Goal: Transaction & Acquisition: Purchase product/service

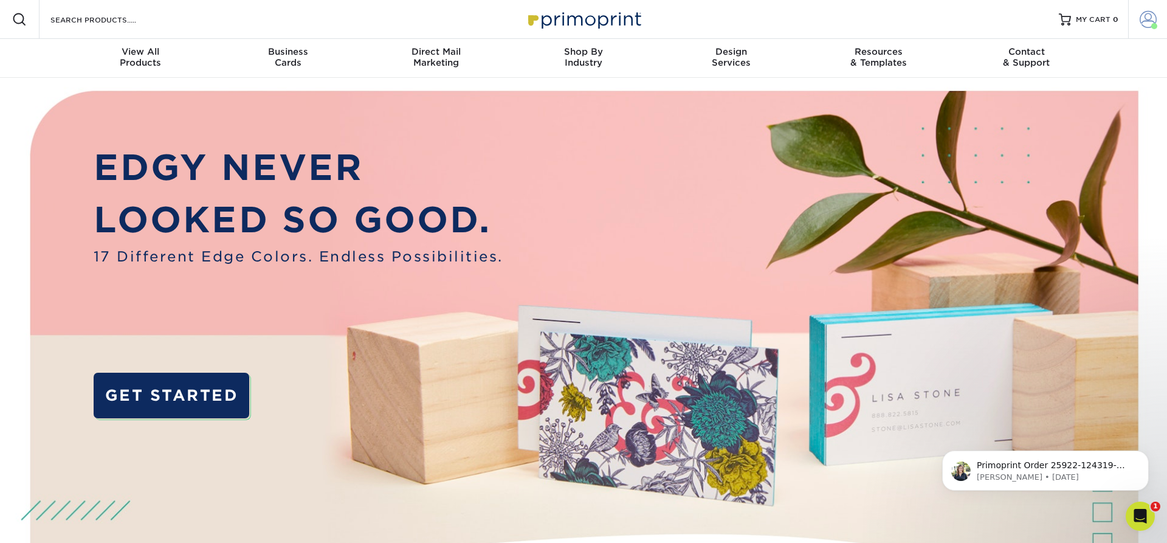
click at [1148, 20] on span at bounding box center [1147, 19] width 17 height 17
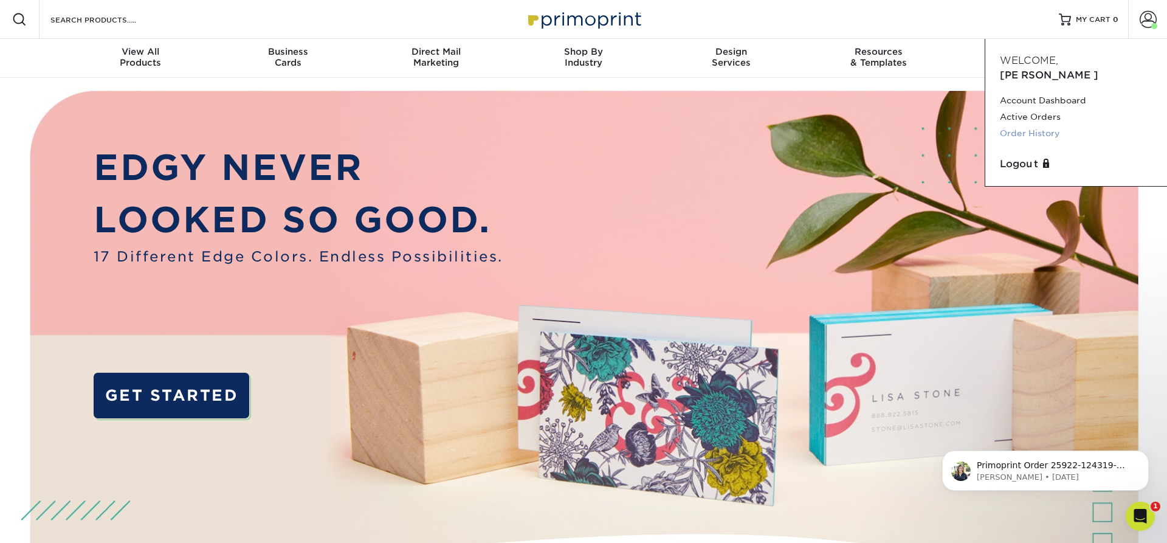
click at [1046, 125] on link "Order History" at bounding box center [1076, 133] width 153 height 16
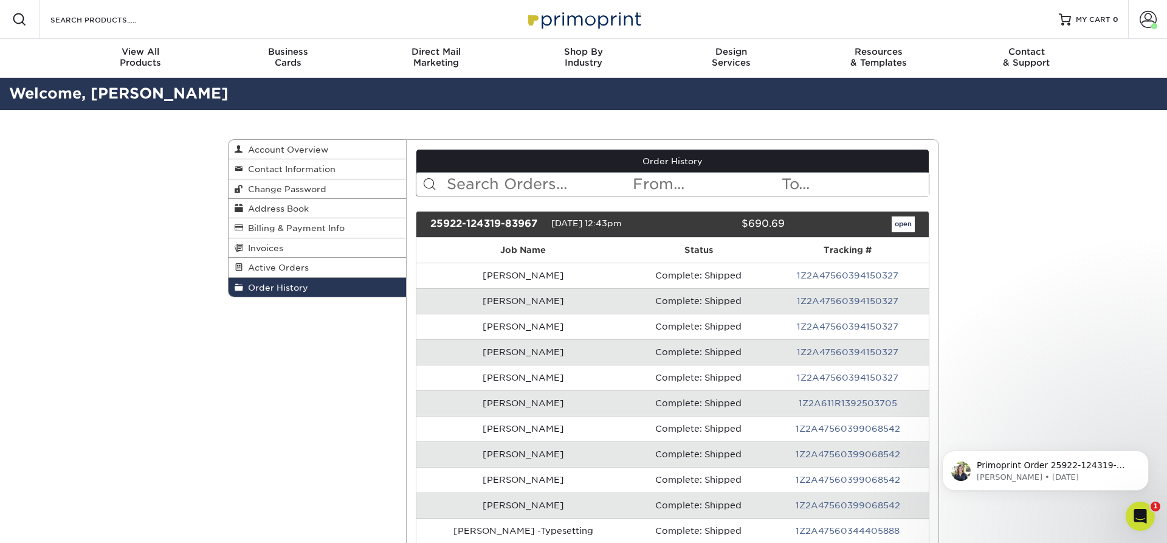
click at [532, 221] on div "25922-124319-83967" at bounding box center [486, 224] width 130 height 16
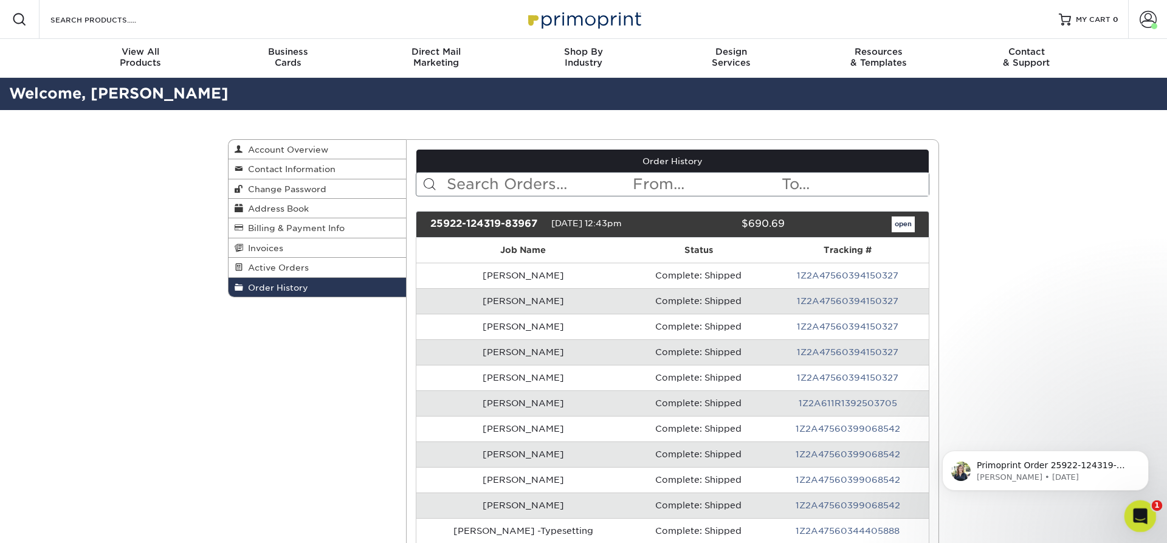
click at [1147, 517] on div "Open Intercom Messenger" at bounding box center [1138, 514] width 40 height 40
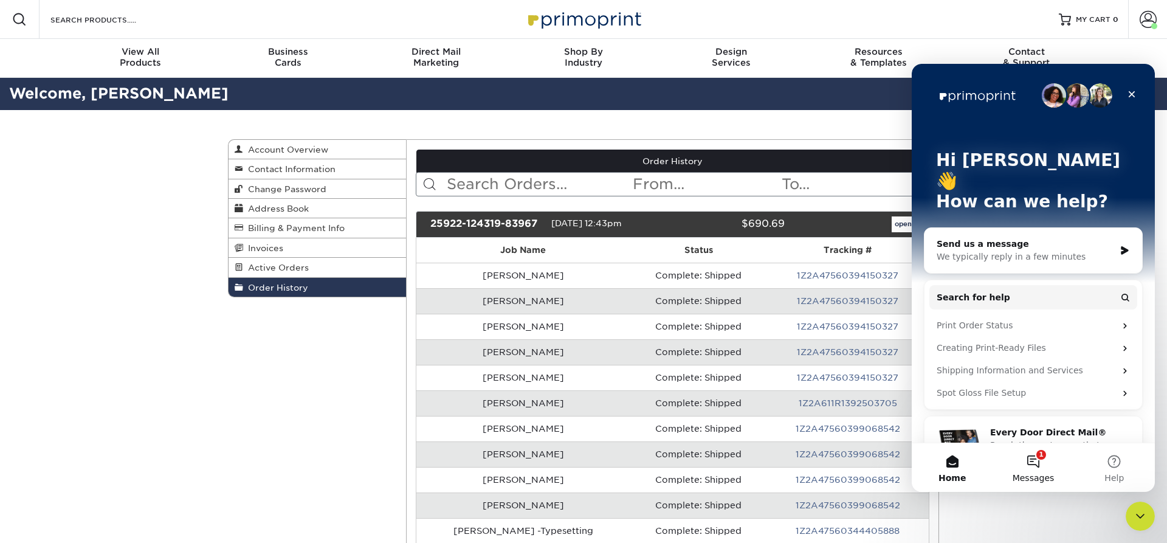
click at [1043, 456] on button "1 Messages" at bounding box center [1032, 467] width 81 height 49
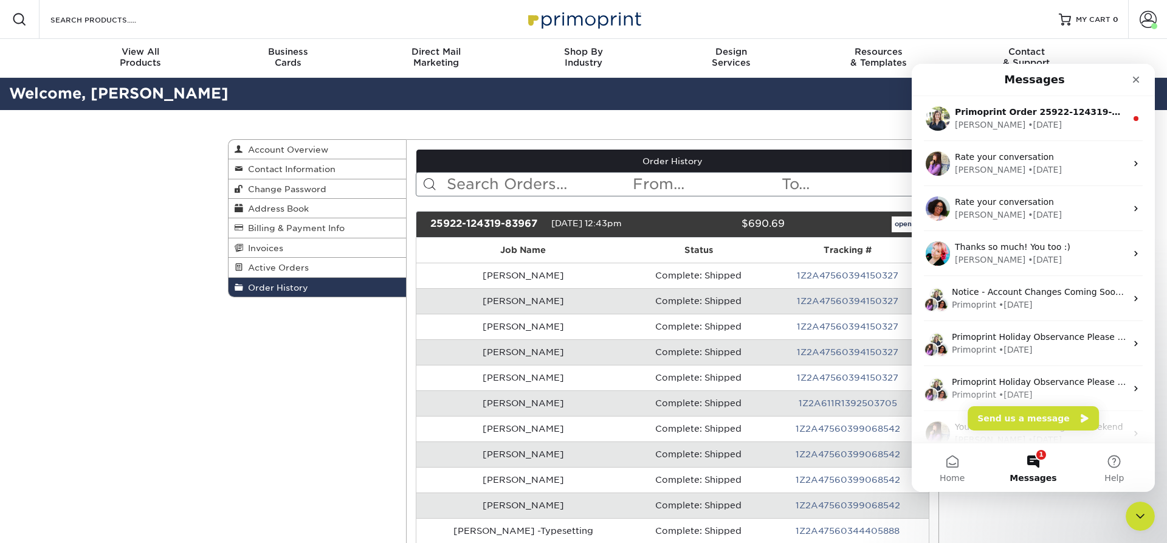
click at [1031, 461] on button "1 Messages" at bounding box center [1032, 467] width 81 height 49
click at [1028, 120] on div "• 1w ago" at bounding box center [1045, 124] width 34 height 13
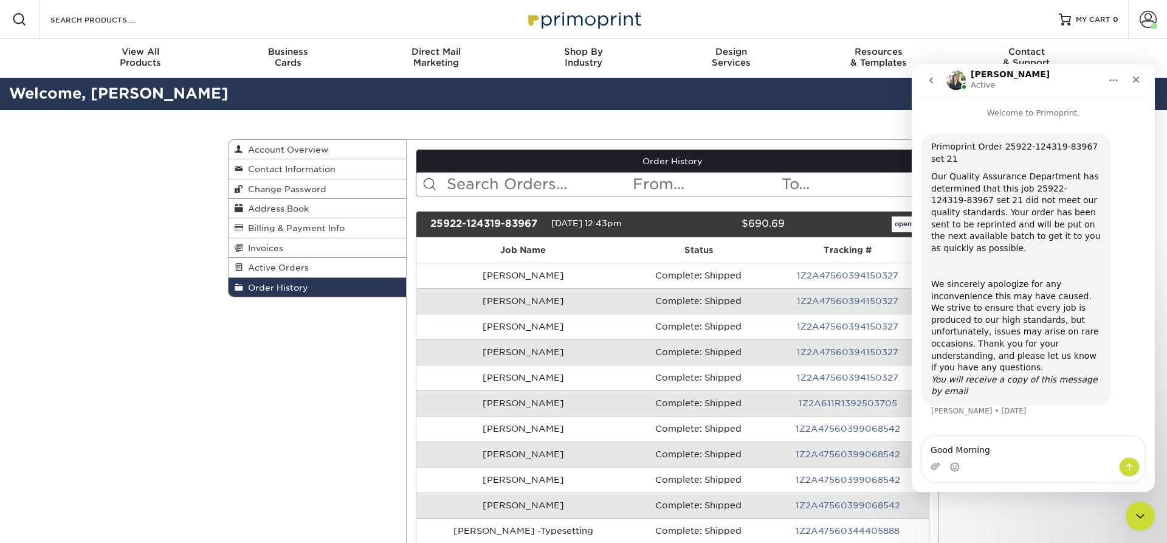
type textarea "Good Morning,"
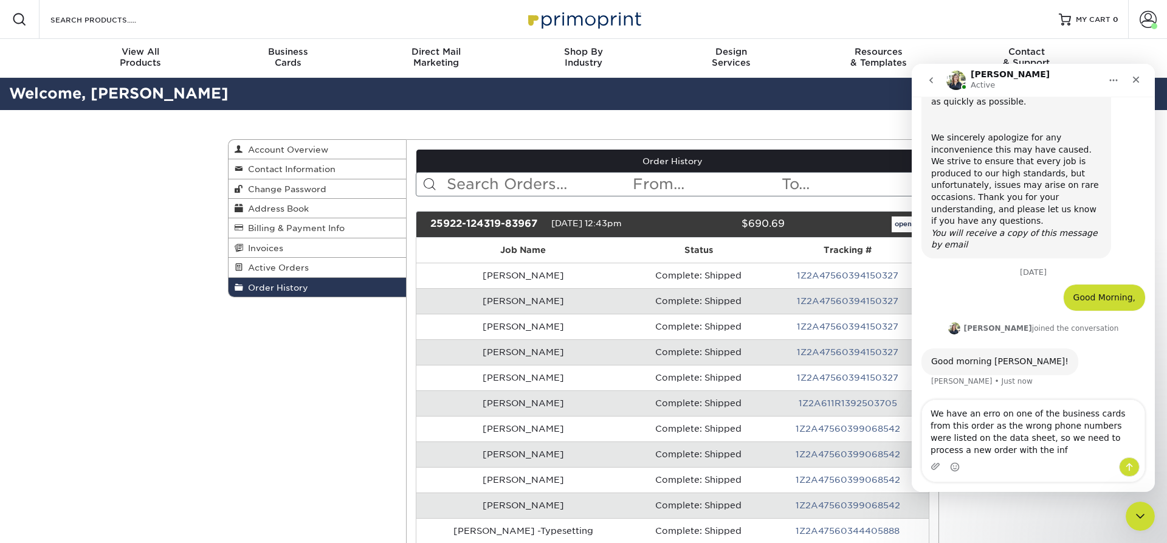
scroll to position [148, 0]
type textarea "We have an error on one of the business cards from this order as the wrong phon…"
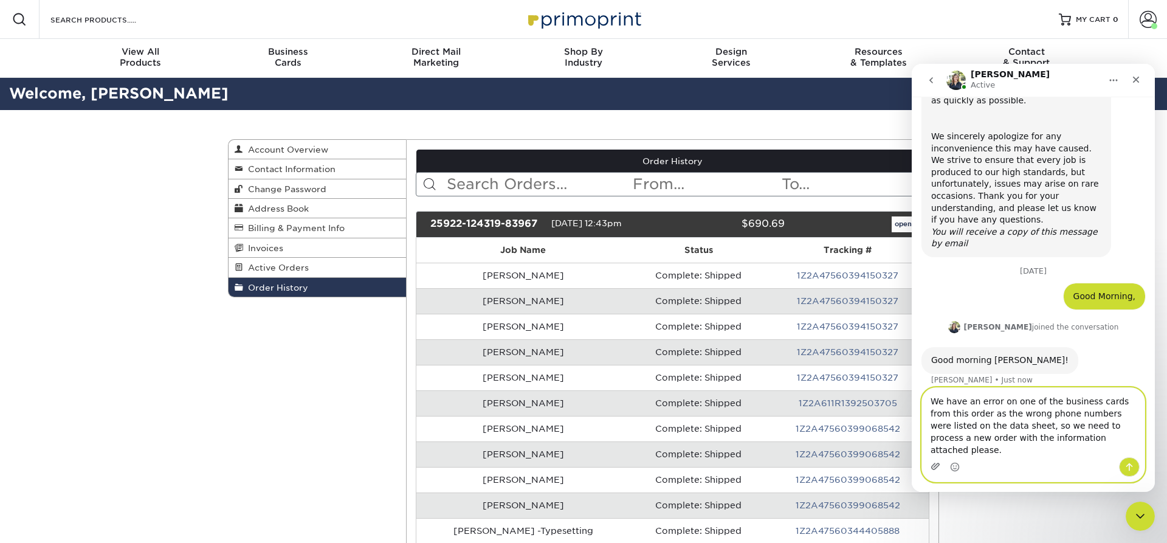
click at [933, 467] on icon "Upload attachment" at bounding box center [935, 466] width 10 height 10
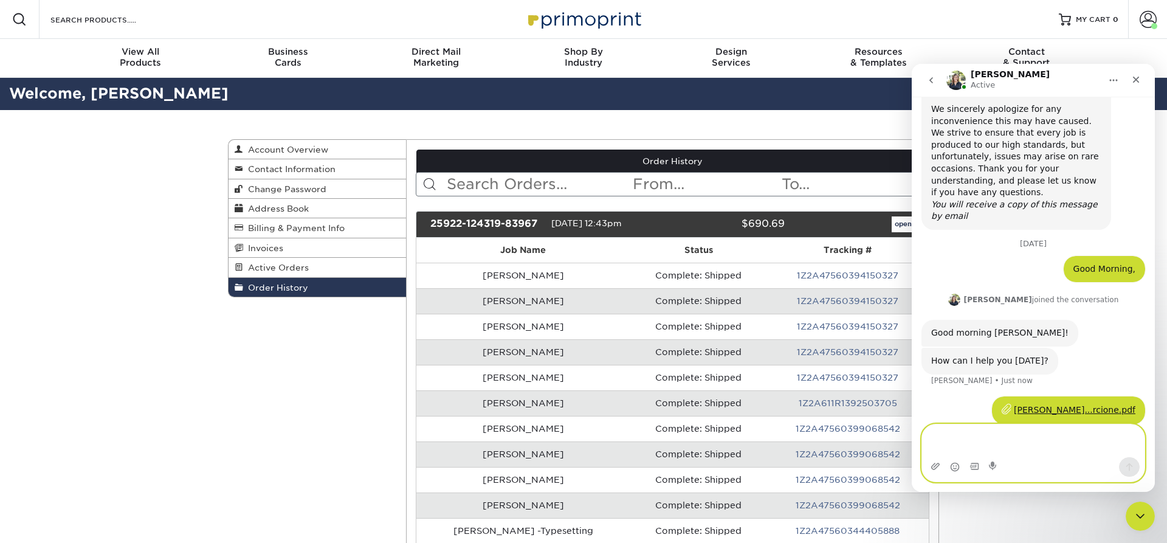
scroll to position [176, 0]
click at [946, 439] on textarea "Message…" at bounding box center [1033, 440] width 222 height 33
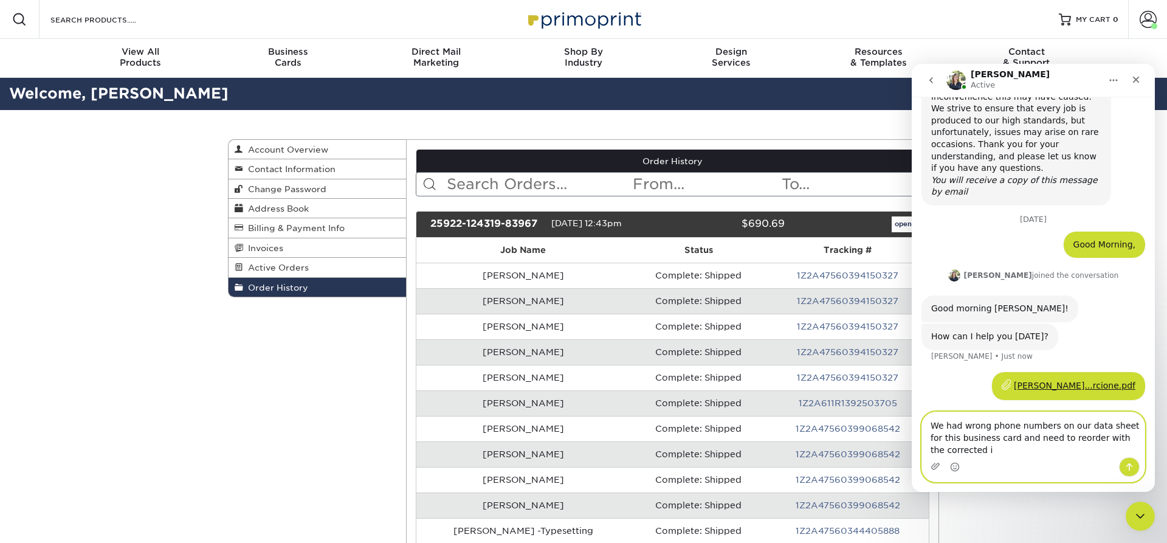
scroll to position [201, 0]
type textarea "We had wrong phone numbers on our data sheet for this business card and need to…"
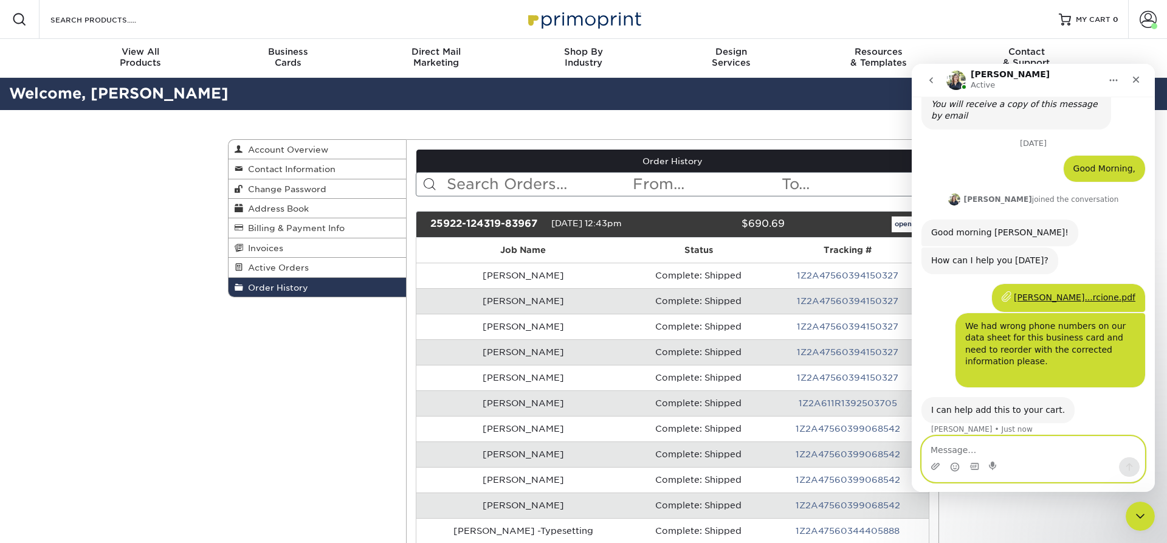
scroll to position [276, 0]
click at [1086, 451] on textarea "Thank you and it will need separated" at bounding box center [1033, 446] width 222 height 21
type textarea "Thank you and it will need separated for printing."
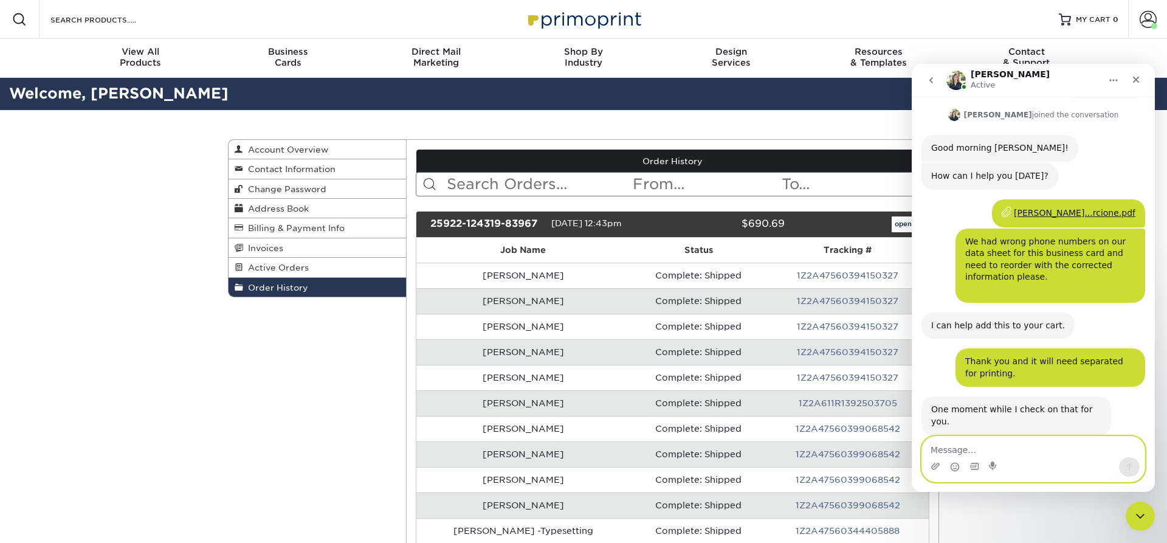
scroll to position [360, 0]
type textarea "Thank you!"
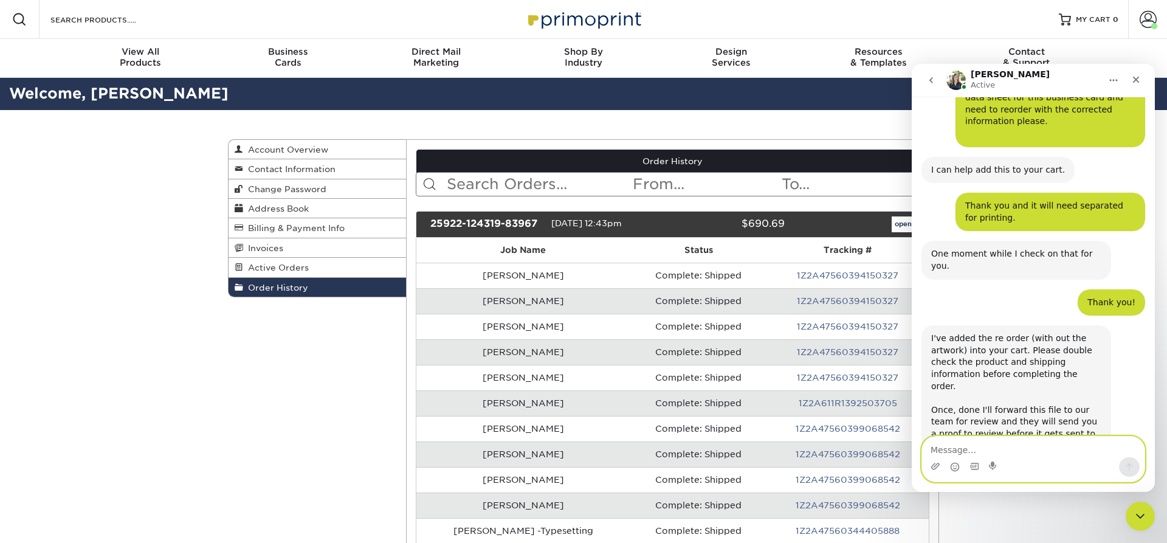
scroll to position [516, 0]
click at [1092, 22] on span "MY CART" at bounding box center [1093, 20] width 35 height 10
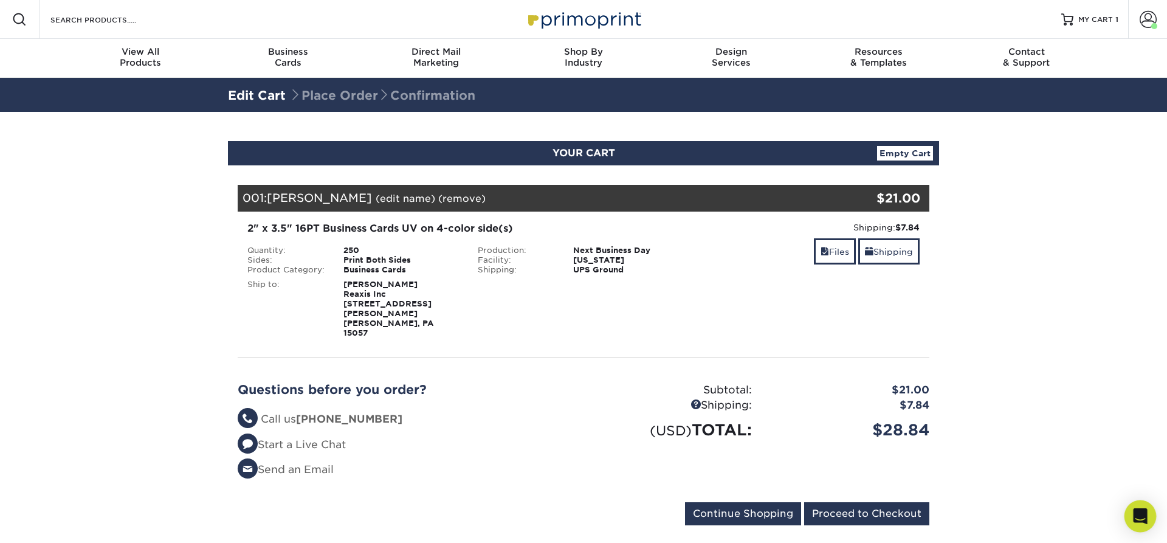
click at [1134, 518] on icon "Open Intercom Messenger" at bounding box center [1140, 516] width 16 height 16
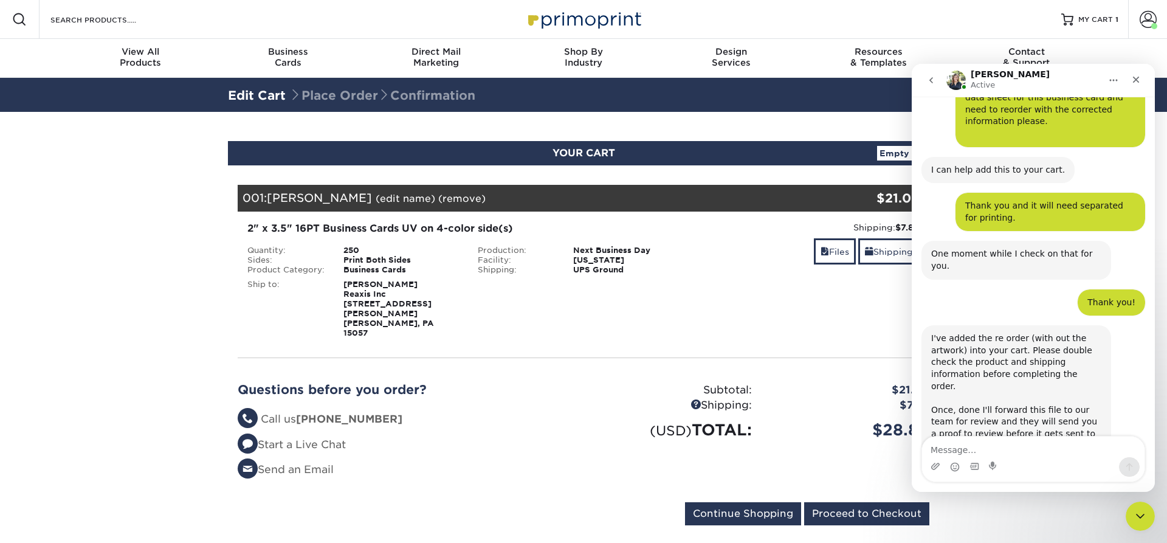
scroll to position [516, 0]
type textarea "Please adjust to 500 business cards please."
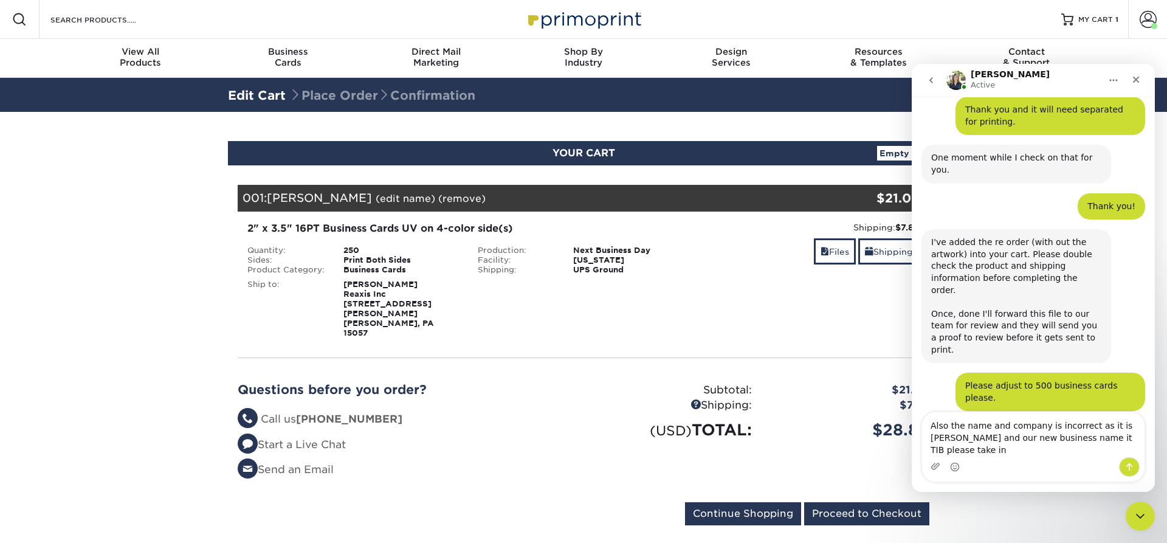
scroll to position [613, 0]
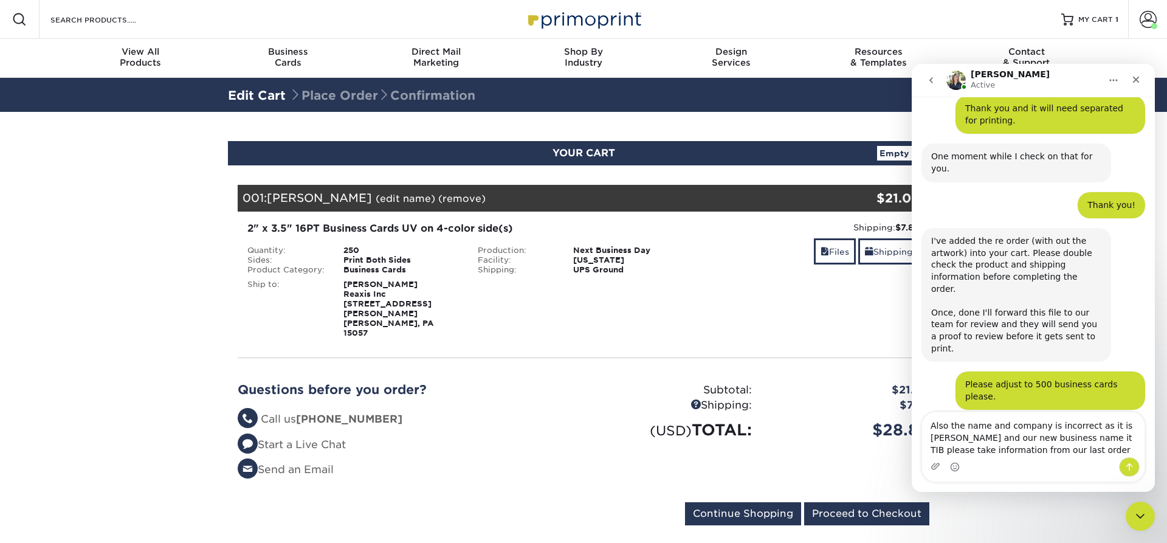
type textarea "Also the name and company is incorrect as it is Michael Curcione and our new bu…"
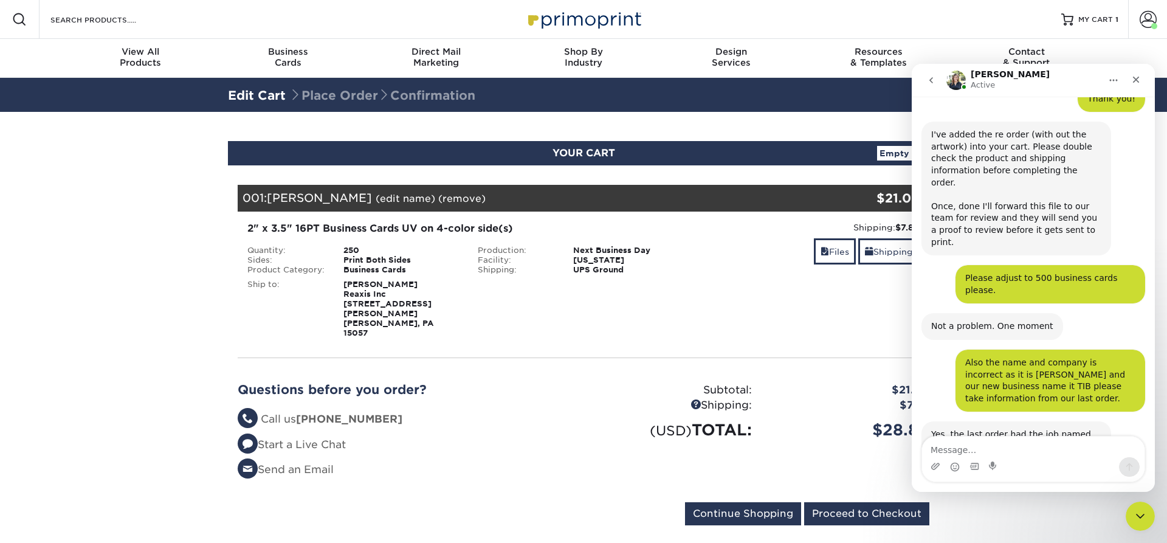
scroll to position [720, 0]
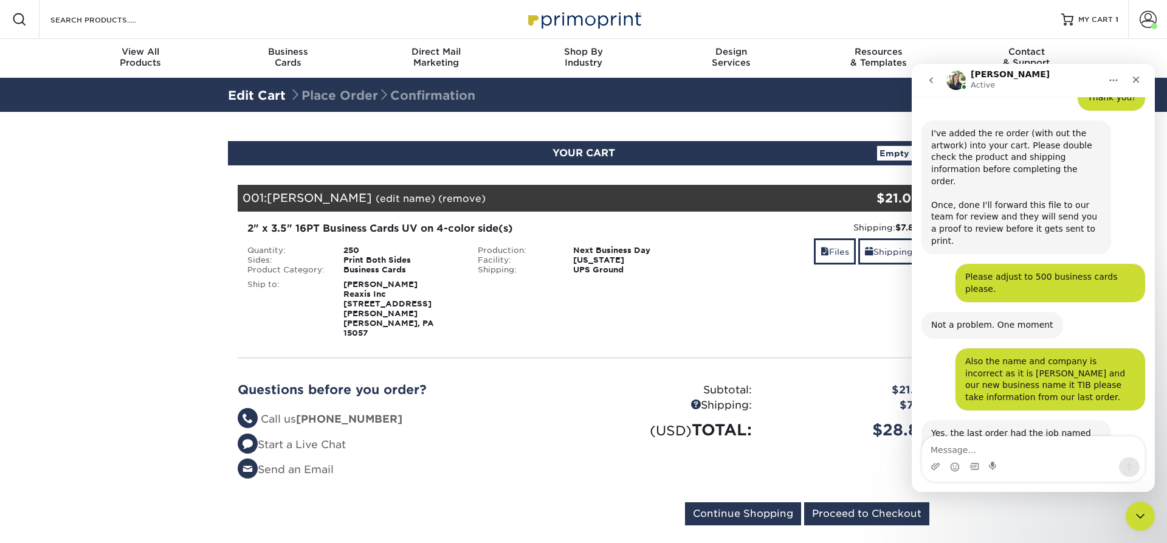
click at [956, 448] on textarea "Message…" at bounding box center [1033, 446] width 222 height 21
click at [1148, 25] on span at bounding box center [1147, 19] width 17 height 17
click at [948, 445] on textarea "Message…" at bounding box center [1033, 446] width 222 height 21
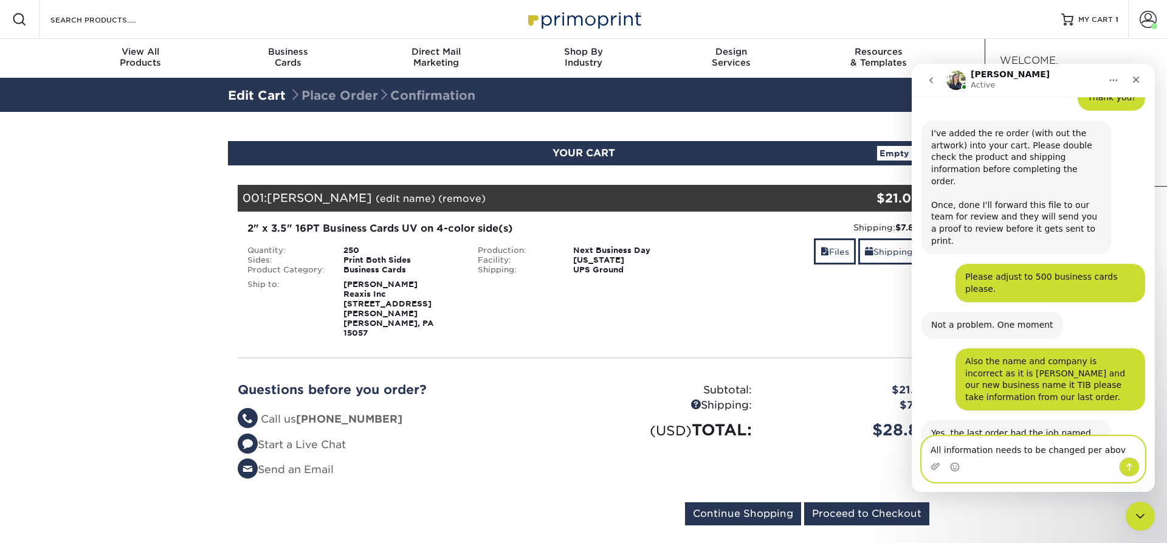
type textarea "All information needs to be changed per above"
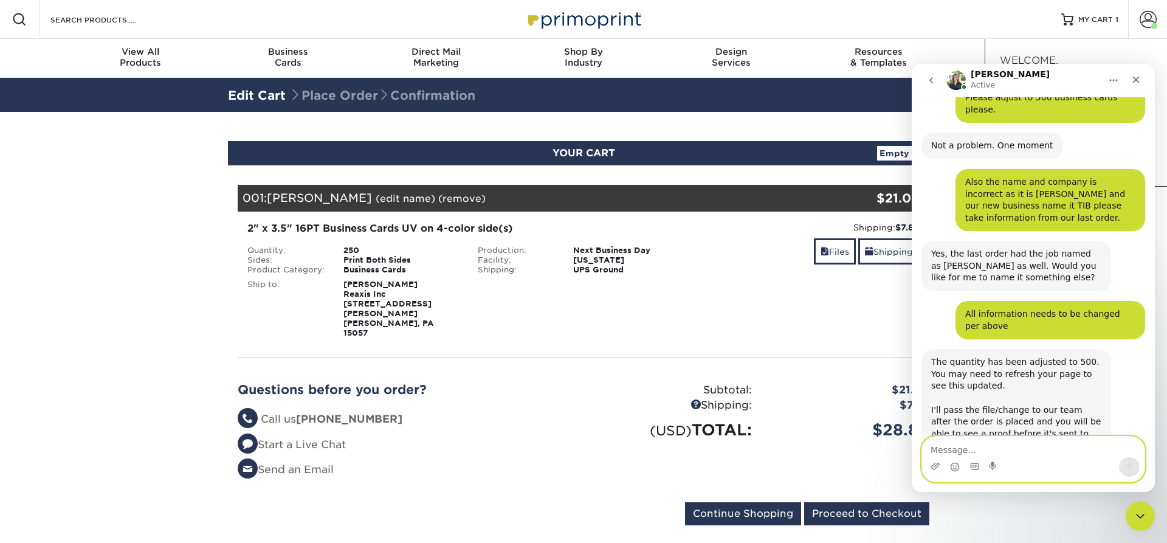
scroll to position [900, 0]
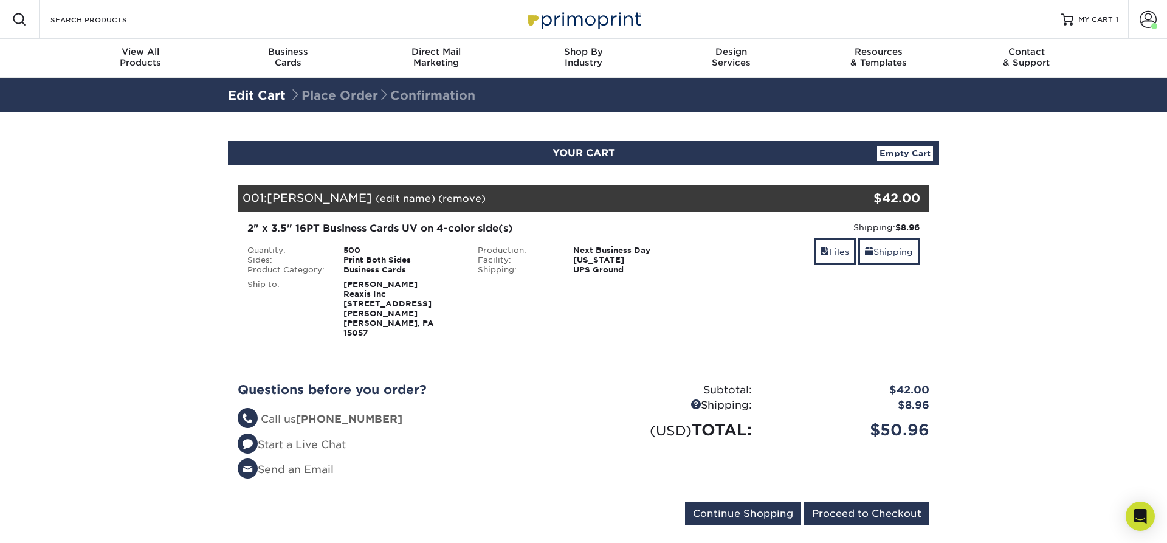
drag, startPoint x: 332, startPoint y: 283, endPoint x: 433, endPoint y: 317, distance: 105.7
click at [433, 317] on li "Ship to: James Aldridge Reaxis Inc 941 Robinson Hwy Mc Donald, PA 15057" at bounding box center [353, 309] width 230 height 58
copy li "James Aldridge Reaxis Inc 941 Robinson Hwy Mc Donald, PA 15057"
click at [1143, 515] on icon "Open Intercom Messenger" at bounding box center [1140, 516] width 14 height 16
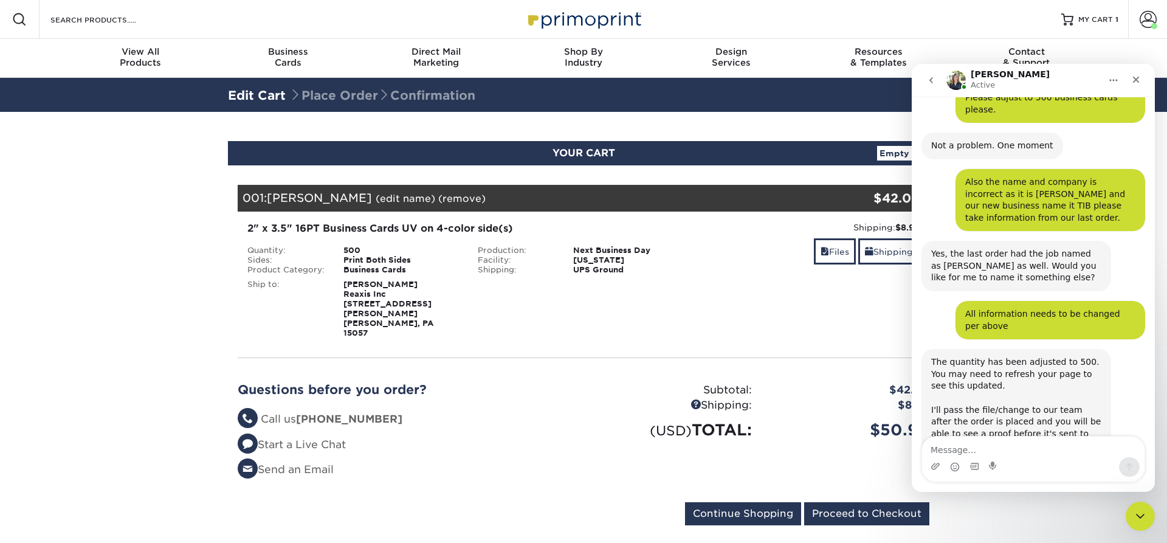
scroll to position [900, 0]
type textarea "The ship to is not correct James Aldridge Reaxis Inc 941 Robinson Hwy Mc Donald…"
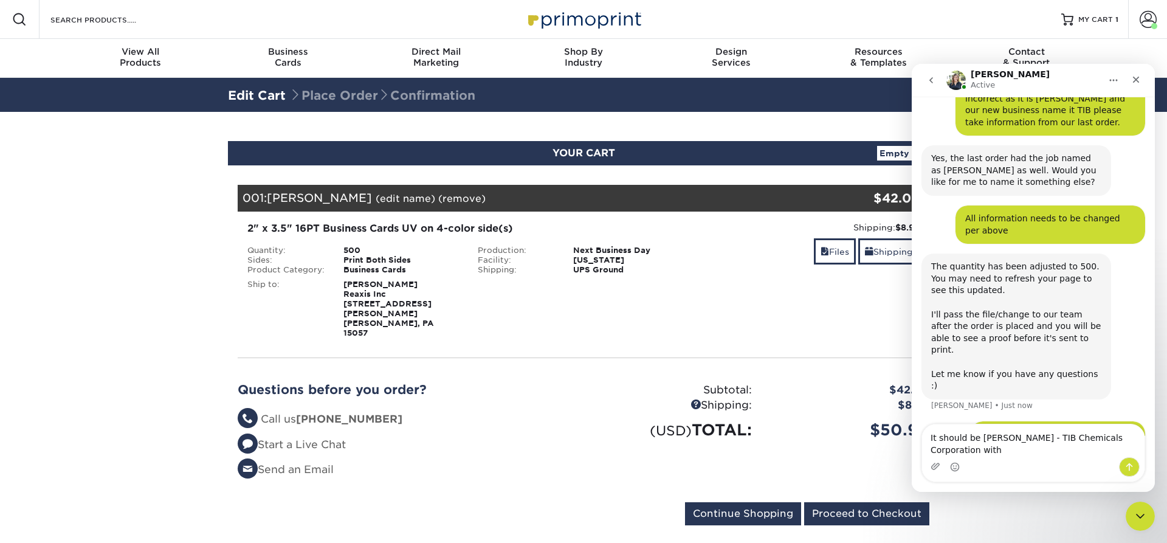
scroll to position [996, 0]
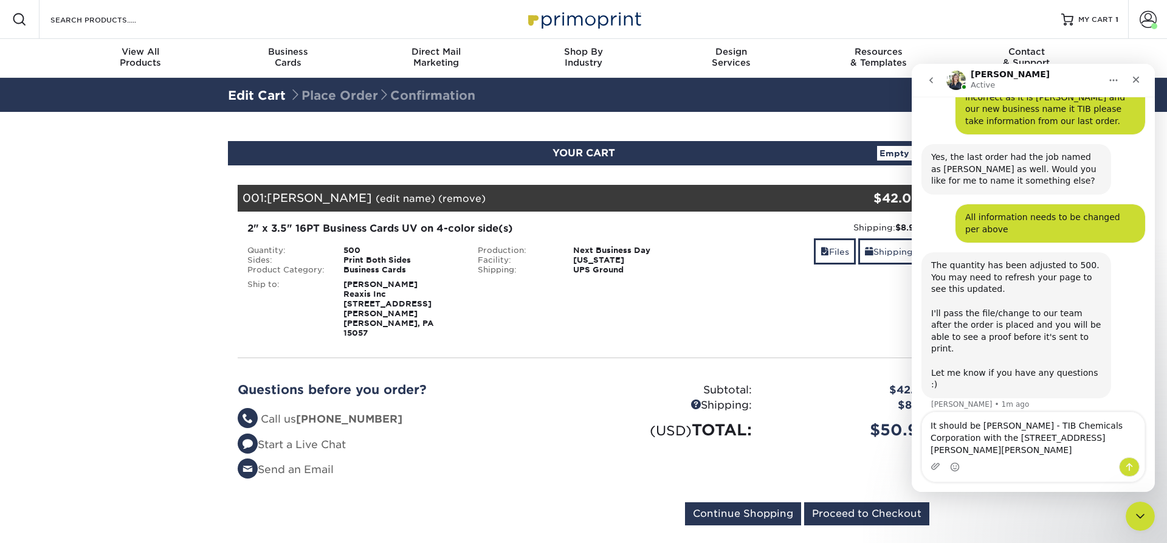
type textarea "It should be Tonya Peach - TIB Chemicals Corporation with the 941 Robinson High…"
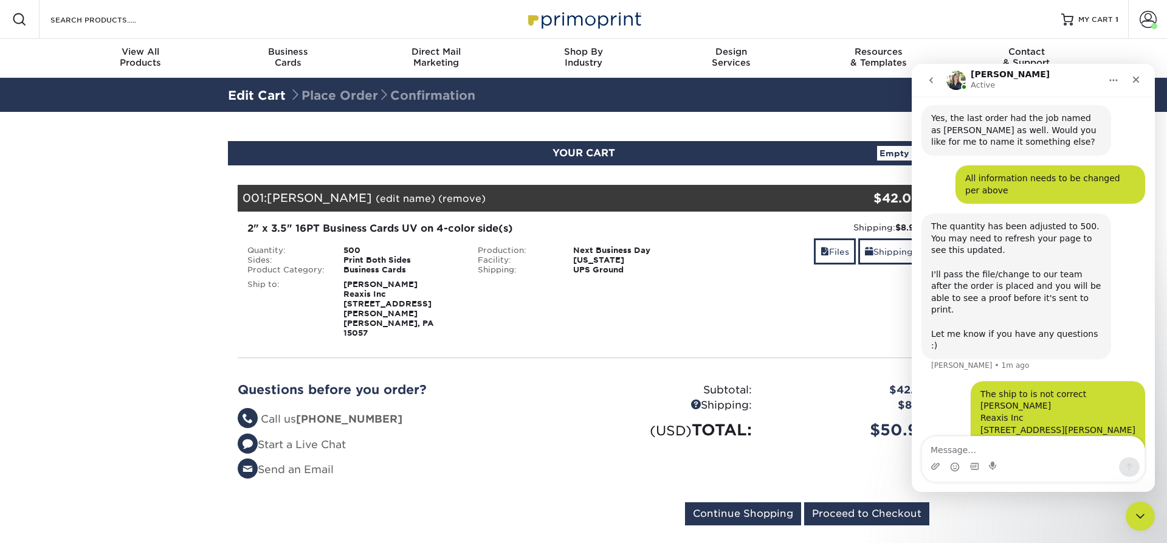
scroll to position [1035, 0]
click at [462, 462] on li "Send an Email" at bounding box center [406, 470] width 337 height 16
click at [687, 22] on div "Resources Menu Search Products Account Welcome, Tonya Account Dashboard Active …" at bounding box center [583, 19] width 1167 height 39
click at [506, 297] on div "Blind Ship:" at bounding box center [583, 306] width 230 height 63
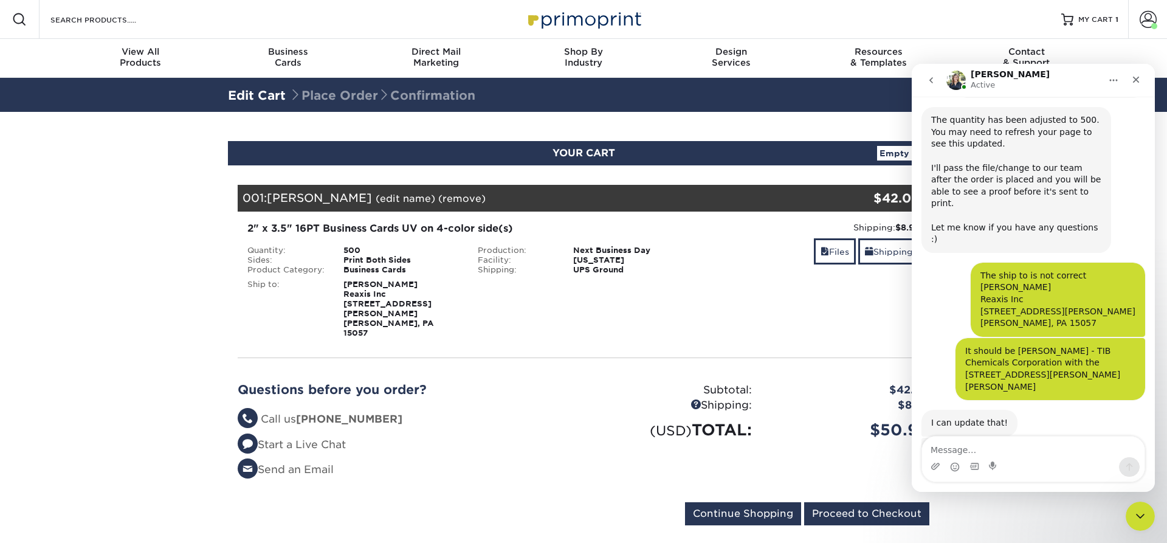
scroll to position [1146, 0]
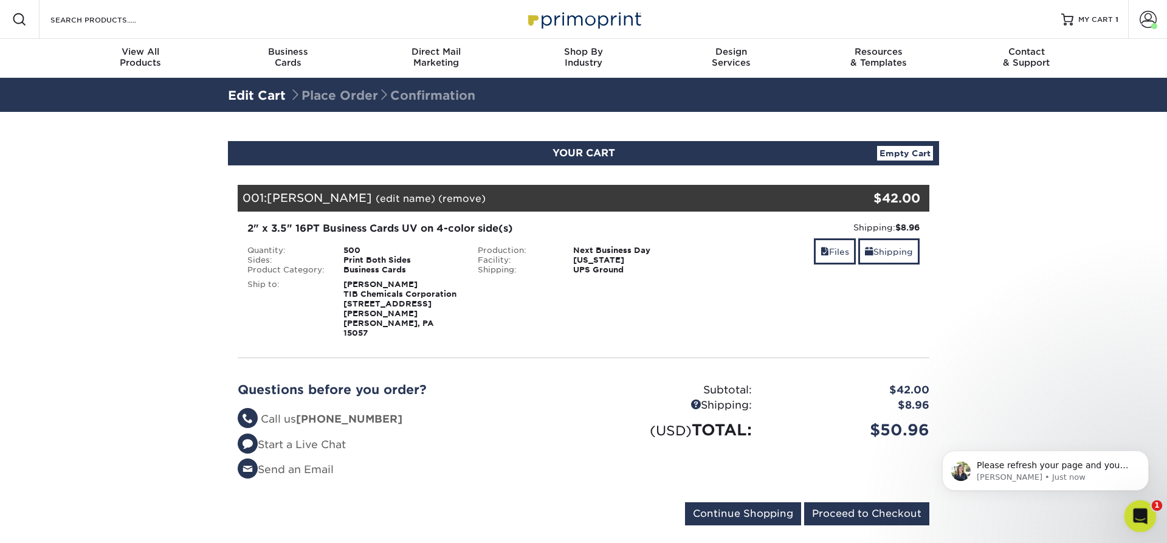
click at [1136, 516] on icon "Open Intercom Messenger" at bounding box center [1138, 514] width 9 height 10
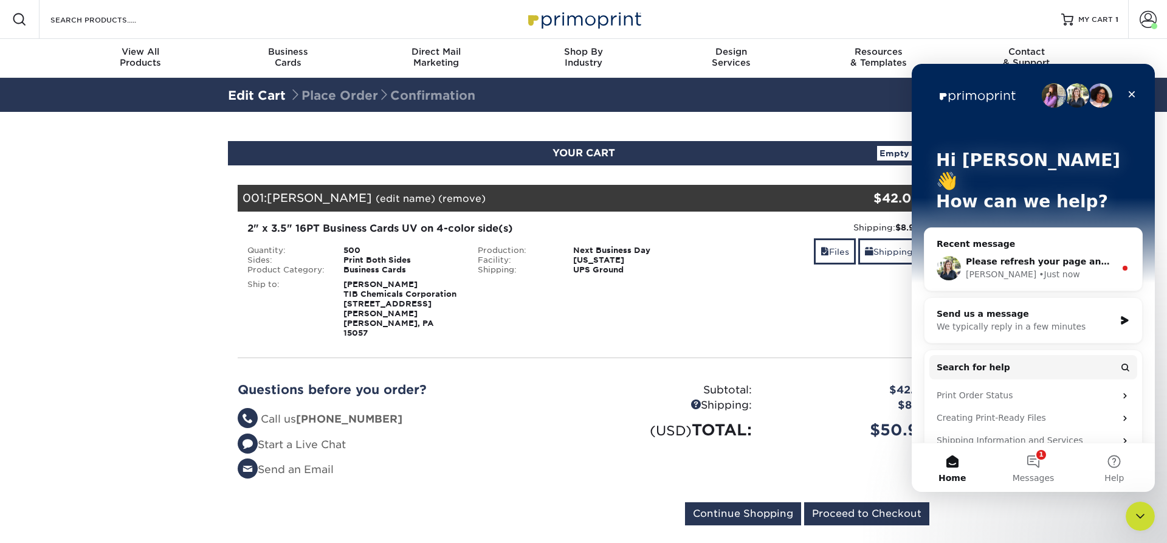
click at [1034, 256] on span "Please refresh your page and you should see the shipping address updated." at bounding box center [1149, 261] width 366 height 10
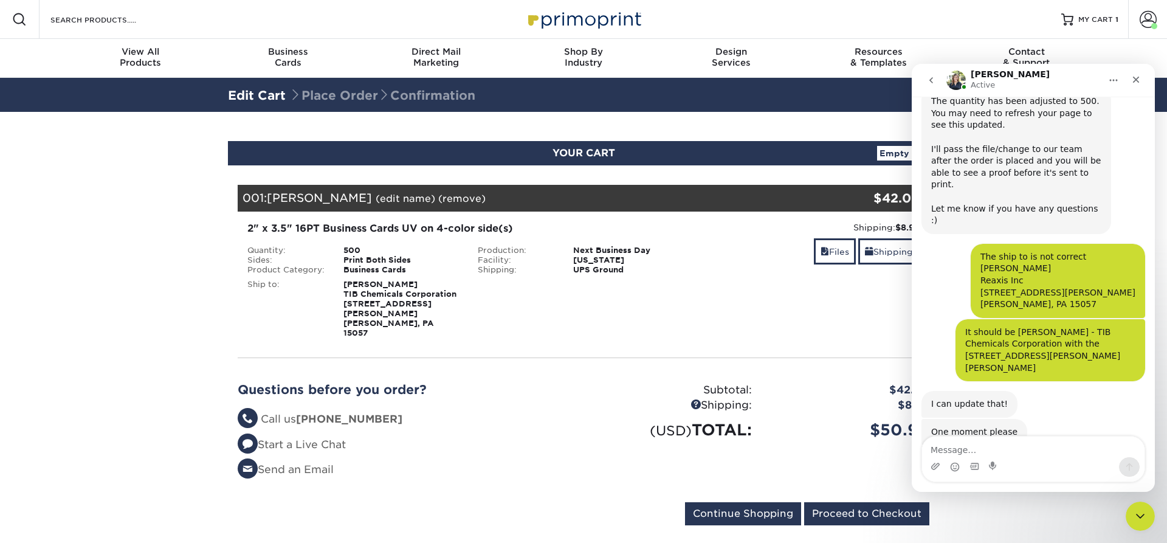
scroll to position [1159, 0]
click at [984, 441] on textarea "Message…" at bounding box center [1033, 446] width 222 height 21
type textarea "Perfect placing the order now :)"
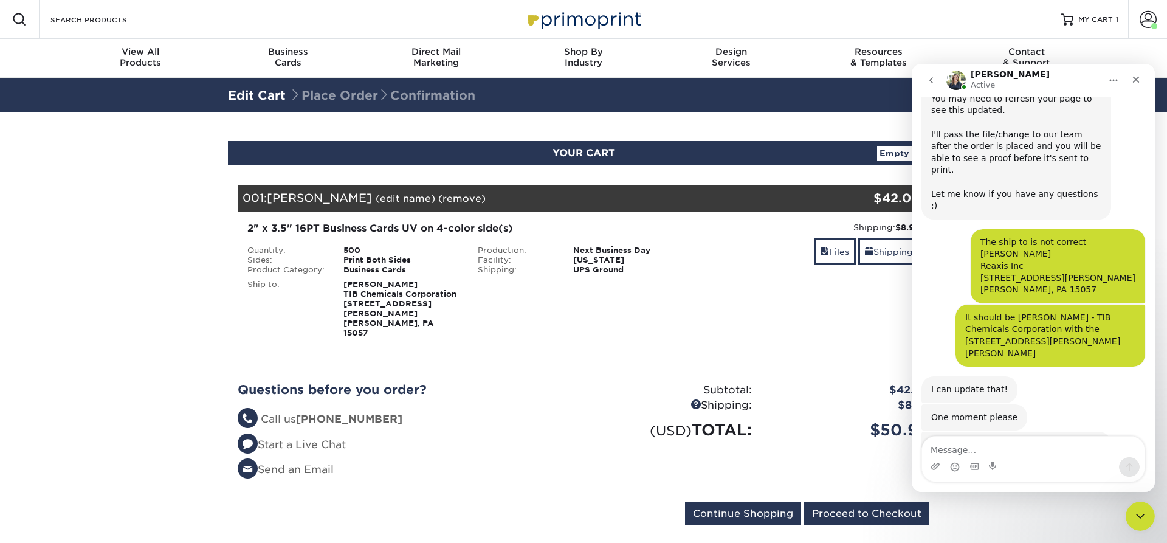
scroll to position [1175, 0]
click at [864, 502] on input "Proceed to Checkout" at bounding box center [866, 513] width 125 height 23
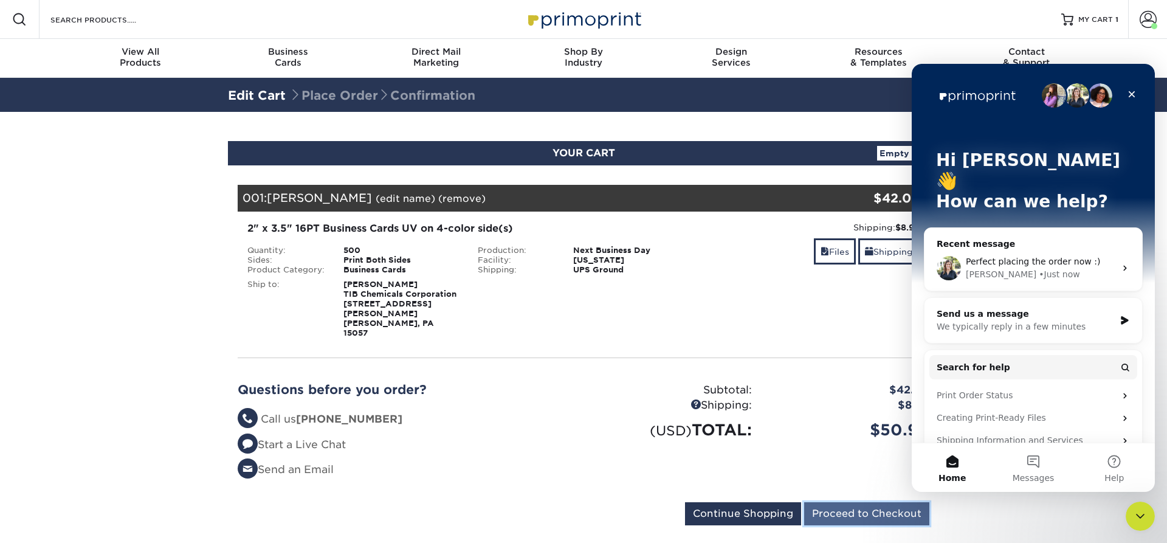
scroll to position [0, 0]
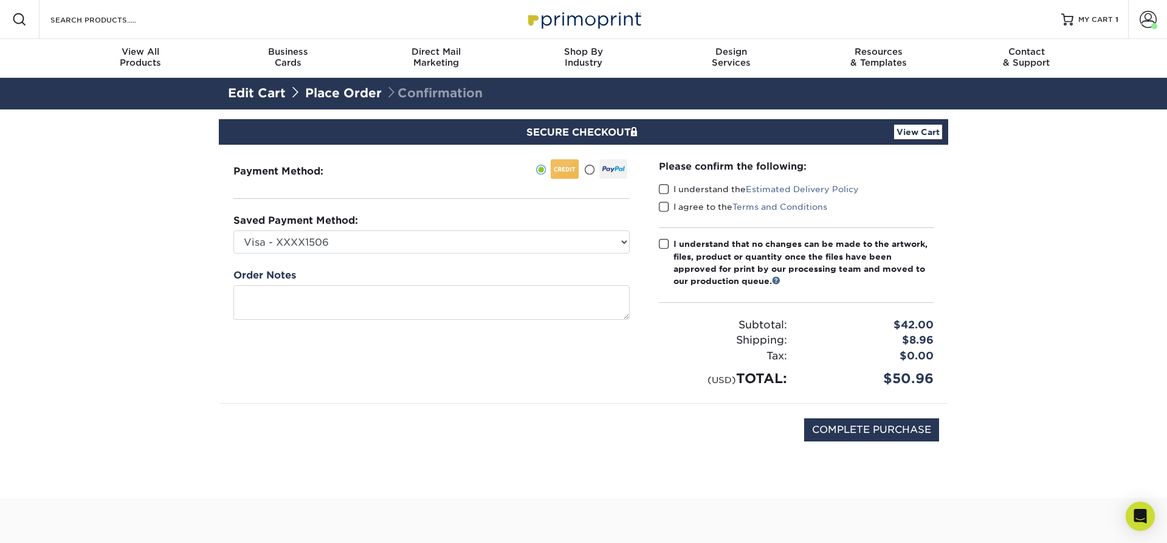
click at [663, 188] on span at bounding box center [664, 190] width 10 height 12
click at [0, 0] on input "I understand the Estimated Delivery Policy" at bounding box center [0, 0] width 0 height 0
click at [661, 205] on span at bounding box center [664, 207] width 10 height 12
click at [0, 0] on input "I agree to the Terms and Conditions" at bounding box center [0, 0] width 0 height 0
click at [661, 242] on span at bounding box center [664, 244] width 10 height 12
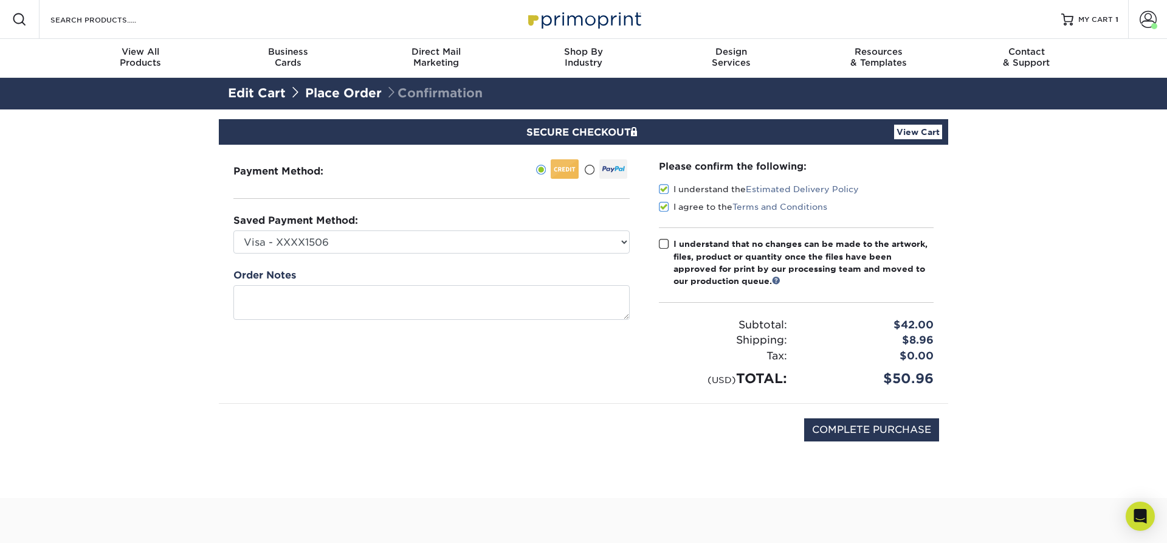
click at [0, 0] on input "I understand that no changes can be made to the artwork, files, product or quan…" at bounding box center [0, 0] width 0 height 0
click at [885, 436] on input "COMPLETE PURCHASE" at bounding box center [871, 429] width 135 height 23
type input "PROCESSING, PLEASE WAIT..."
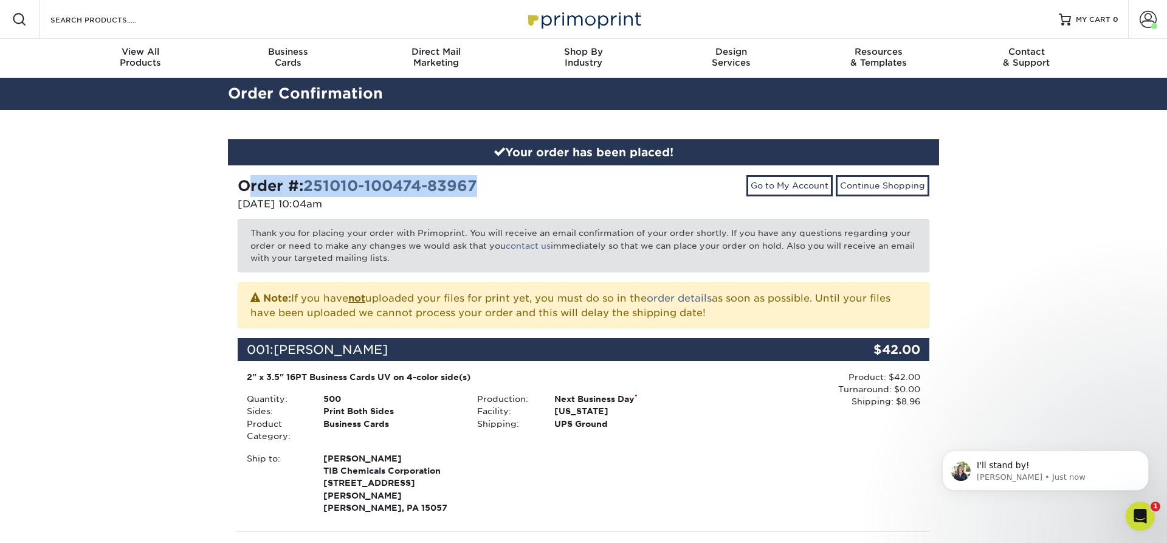
drag, startPoint x: 491, startPoint y: 187, endPoint x: 241, endPoint y: 185, distance: 249.8
click at [241, 185] on div "Order #: 251010-100474-83967" at bounding box center [406, 186] width 337 height 22
copy strong "Order #: 251010-100474-83967"
click at [1021, 468] on span "I'll stand by!" at bounding box center [1002, 465] width 53 height 10
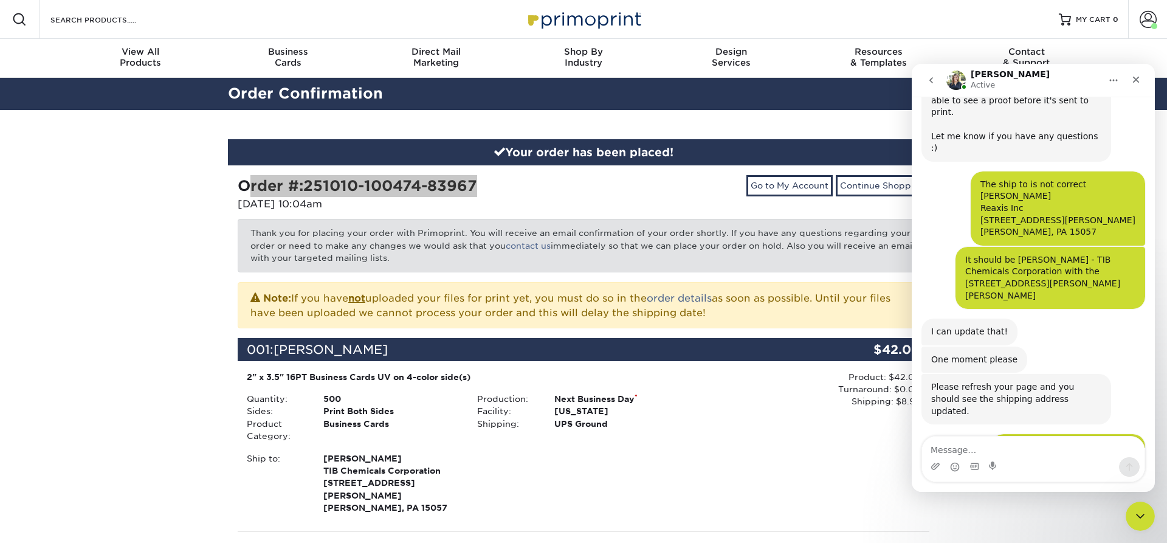
scroll to position [1231, 0]
type textarea "All done Order #: 251010-100474-83967"
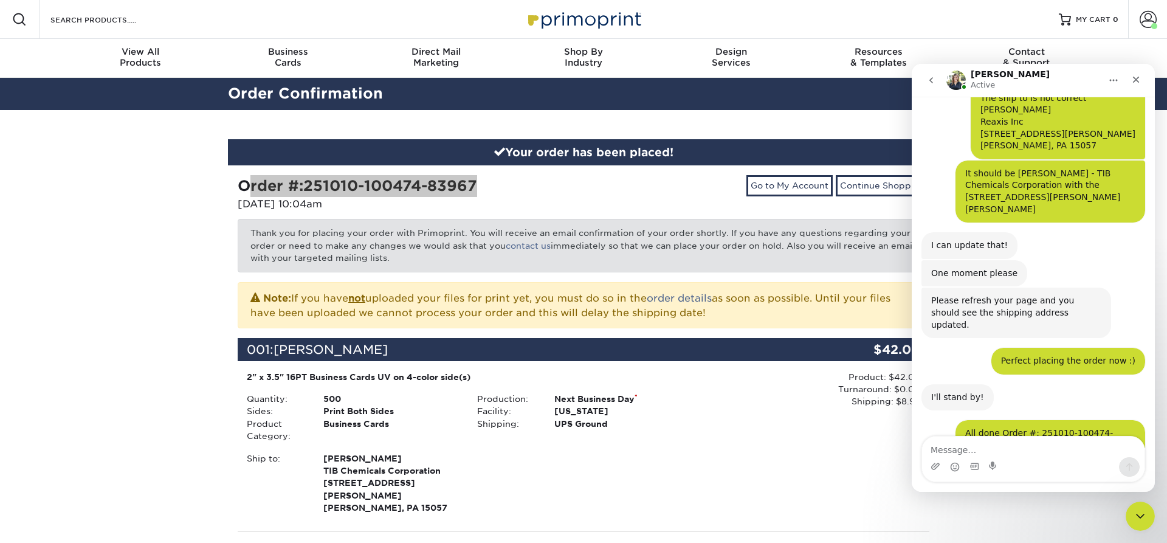
scroll to position [1319, 0]
click at [986, 451] on textarea "Message…" at bounding box center [1033, 446] width 222 height 21
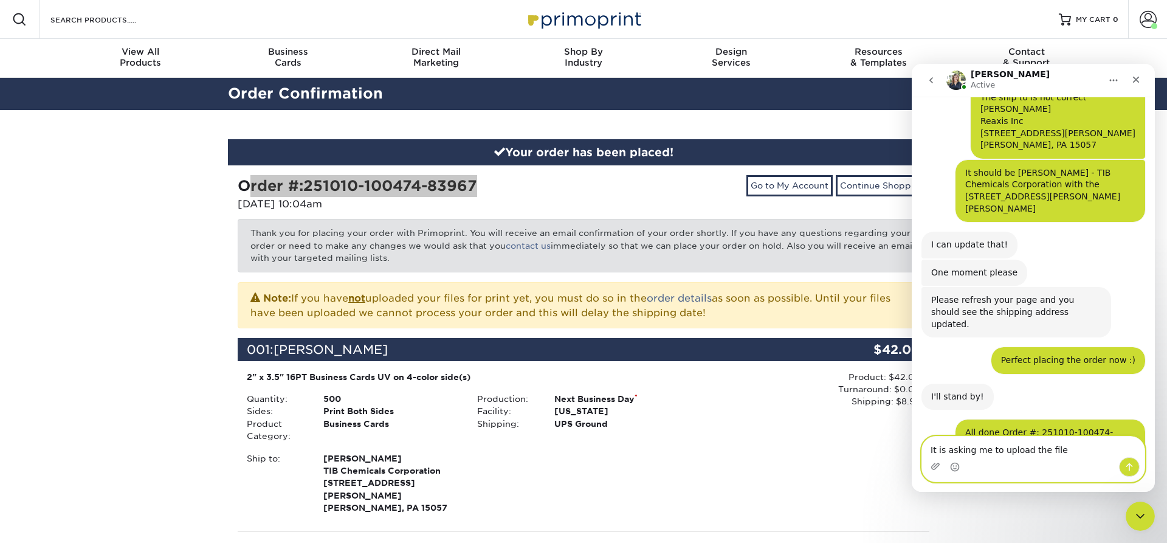
click at [1076, 453] on textarea "It is asking me to upload the file" at bounding box center [1033, 446] width 222 height 21
click at [1076, 453] on textarea "It is asking me to upload the file are you doing that" at bounding box center [1033, 440] width 222 height 33
click at [1127, 451] on textarea "It is asking me to upload the file are you doing that" at bounding box center [1033, 440] width 222 height 33
type textarea "It is asking me to upload the file are you doing that?"
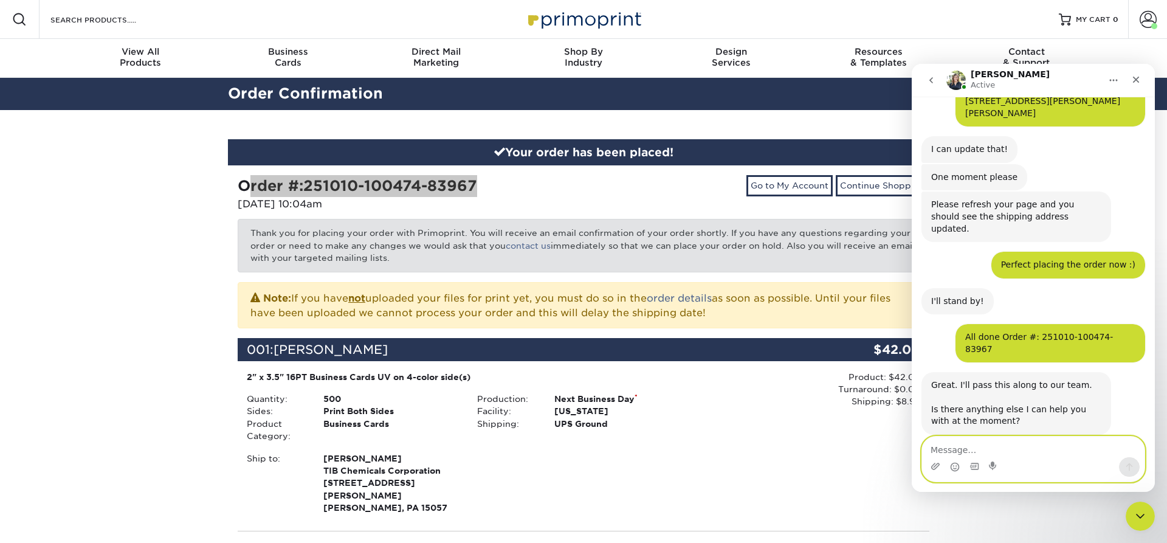
scroll to position [1416, 0]
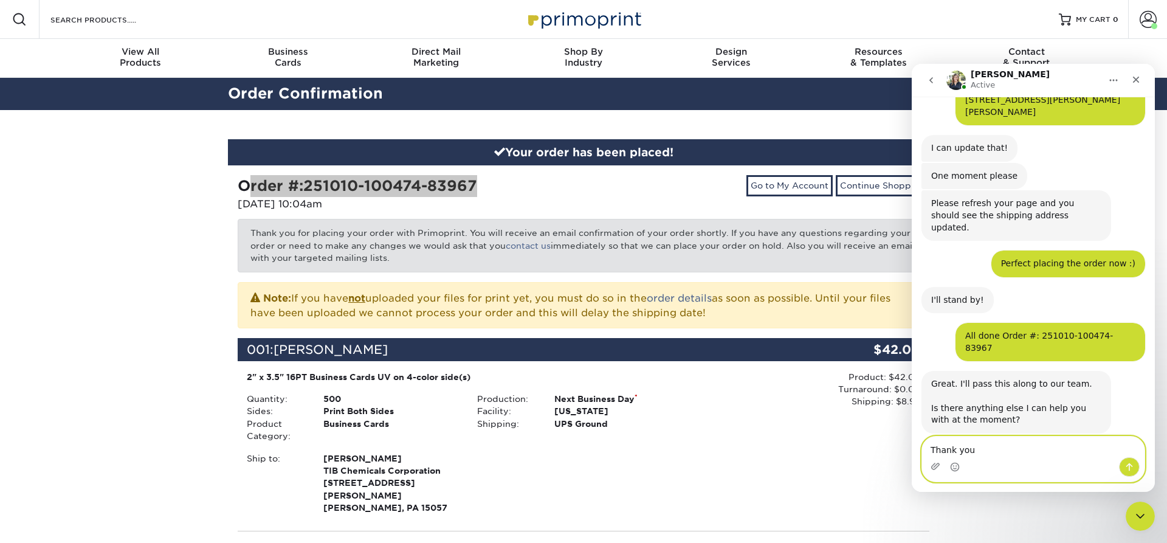
type textarea "Thank you!"
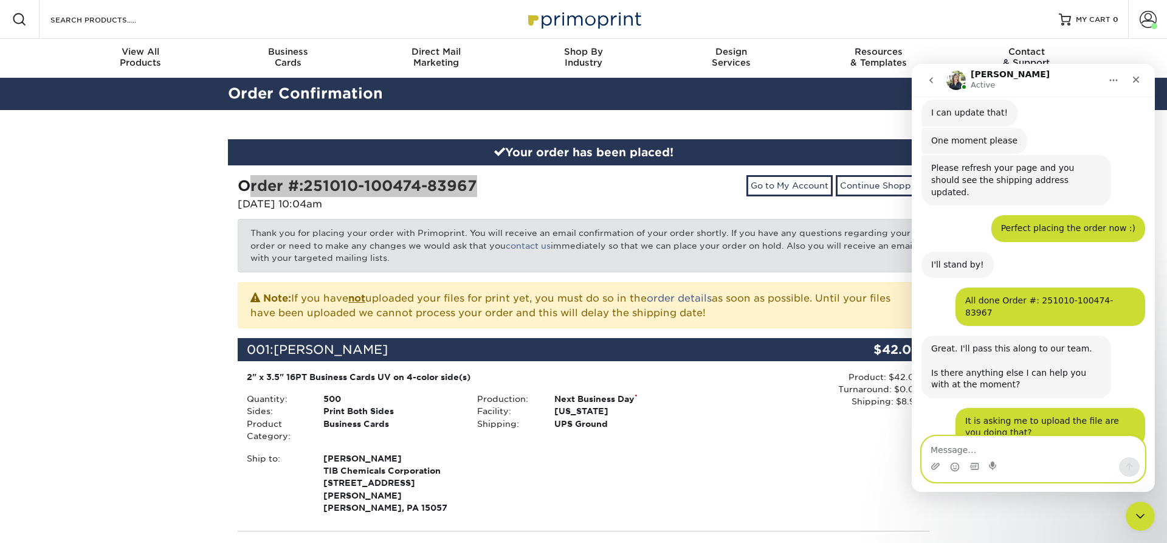
scroll to position [1452, 0]
click at [1134, 80] on icon "Close" at bounding box center [1136, 80] width 10 height 10
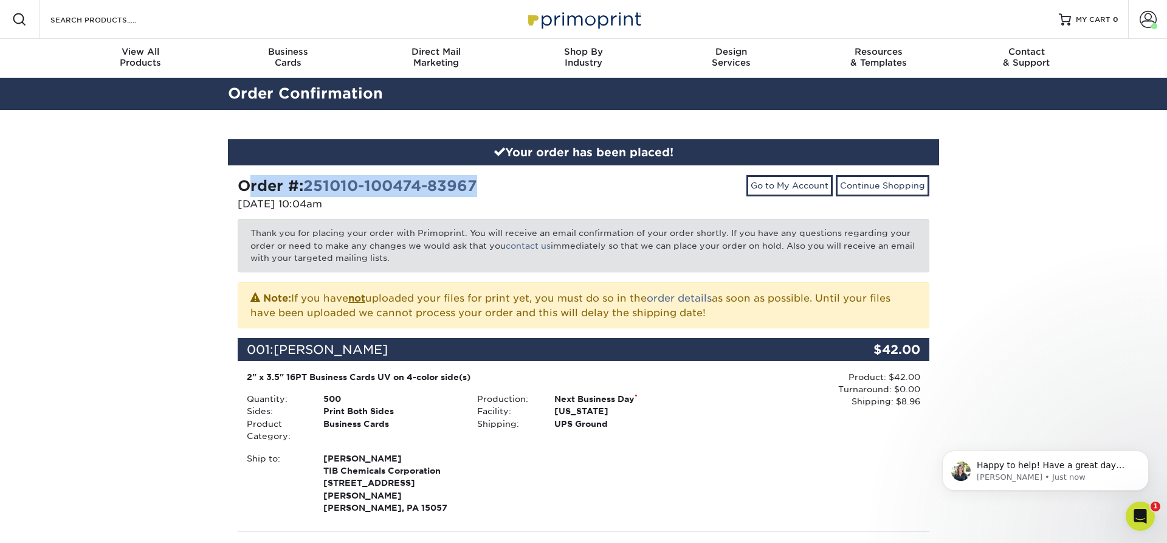
scroll to position [0, 0]
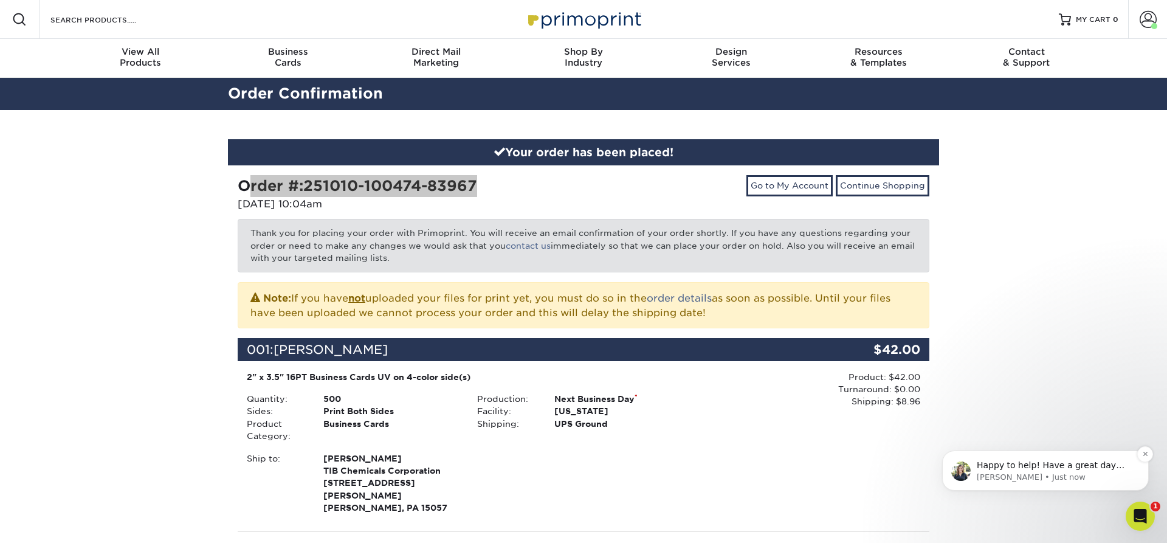
click at [1015, 484] on div "Happy to help! Have a great day Tonya Irene • Just now" at bounding box center [1045, 470] width 207 height 40
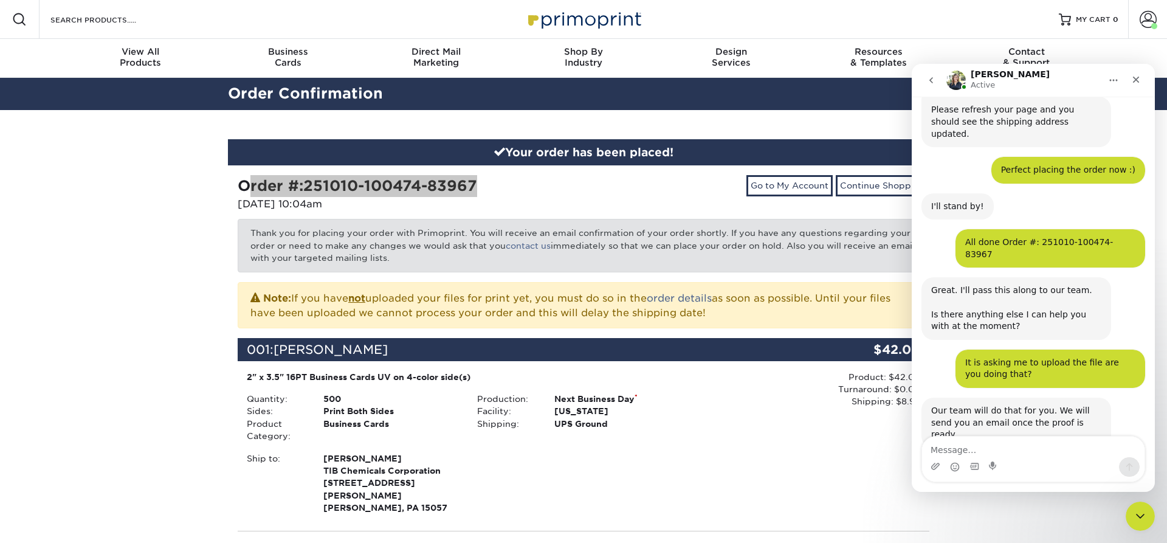
scroll to position [1508, 0]
click at [967, 449] on textarea "Message…" at bounding box center [1033, 446] width 222 height 21
type textarea "You too Irene!"
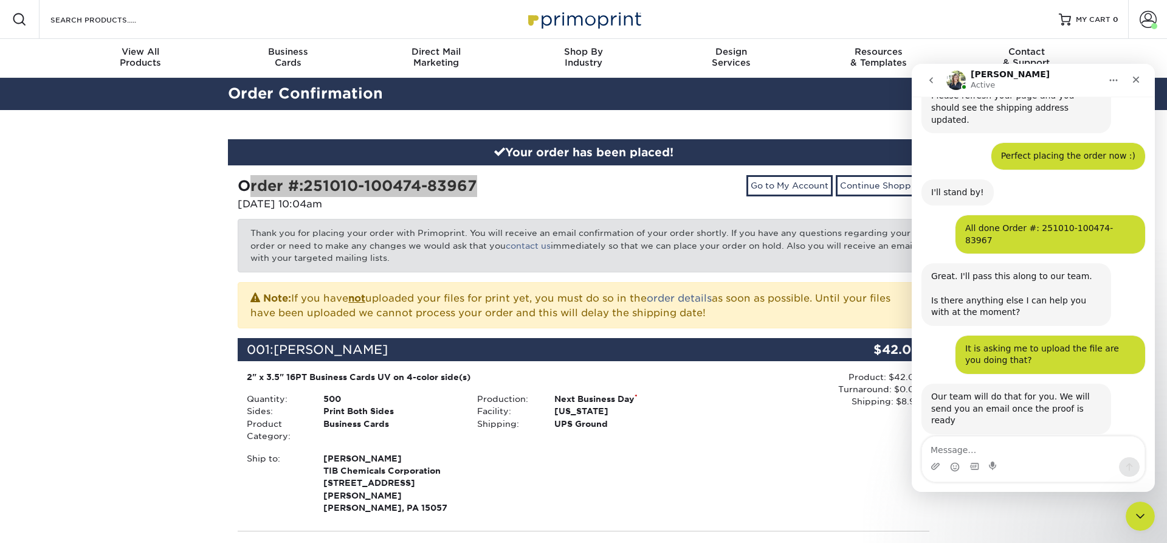
scroll to position [1525, 0]
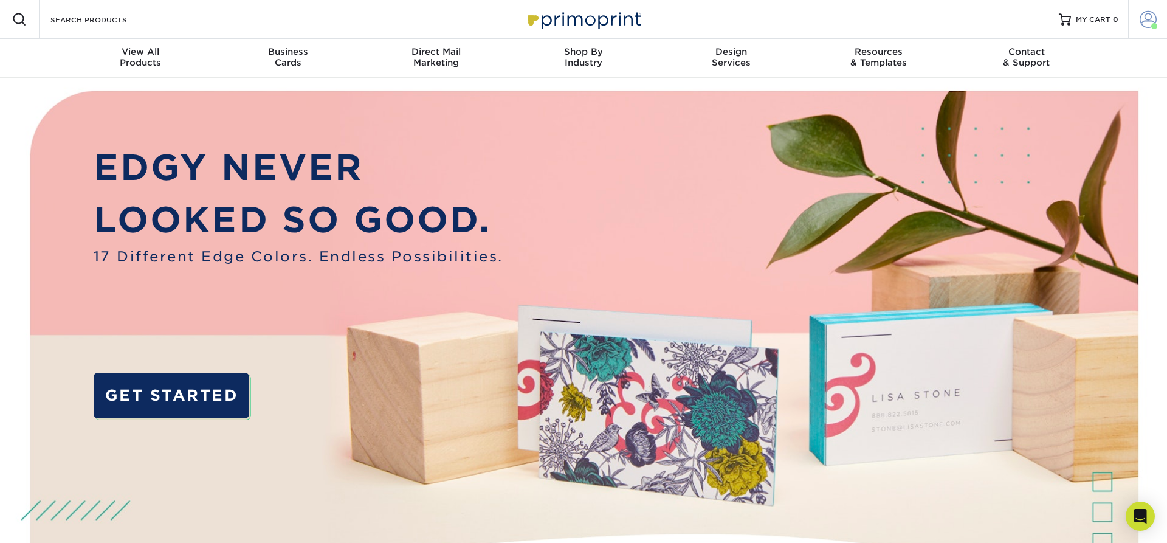
click at [1146, 17] on span at bounding box center [1147, 19] width 17 height 17
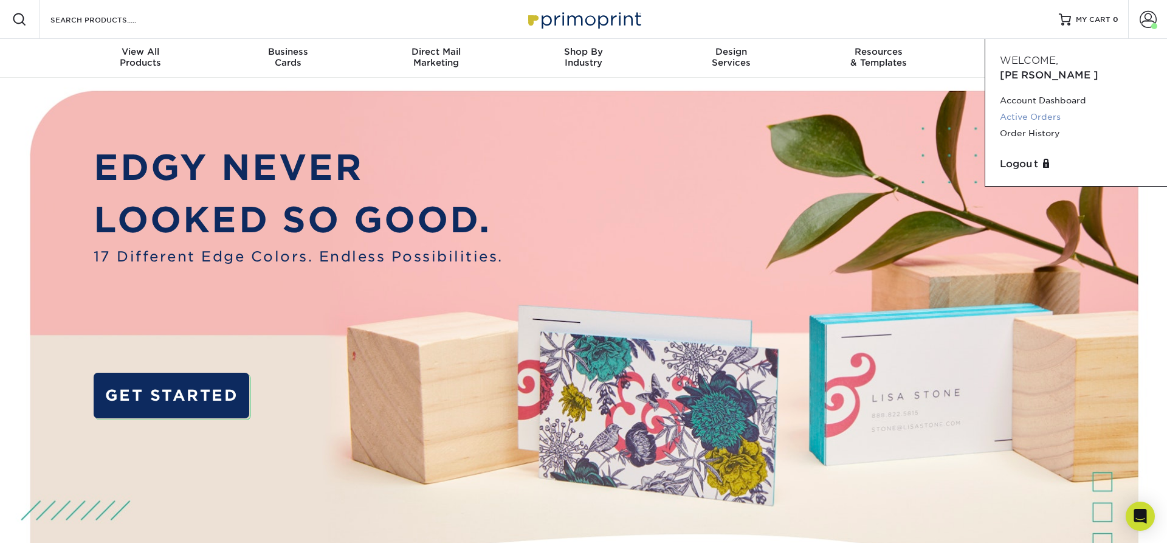
click at [1040, 109] on link "Active Orders" at bounding box center [1076, 117] width 153 height 16
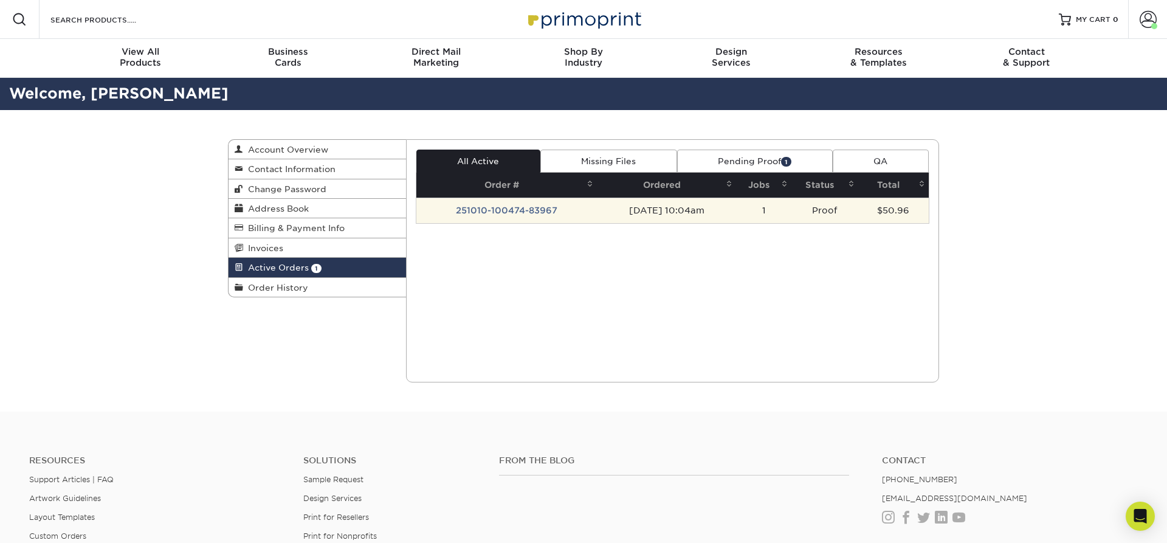
click at [513, 211] on td "251010-100474-83967" at bounding box center [506, 210] width 181 height 26
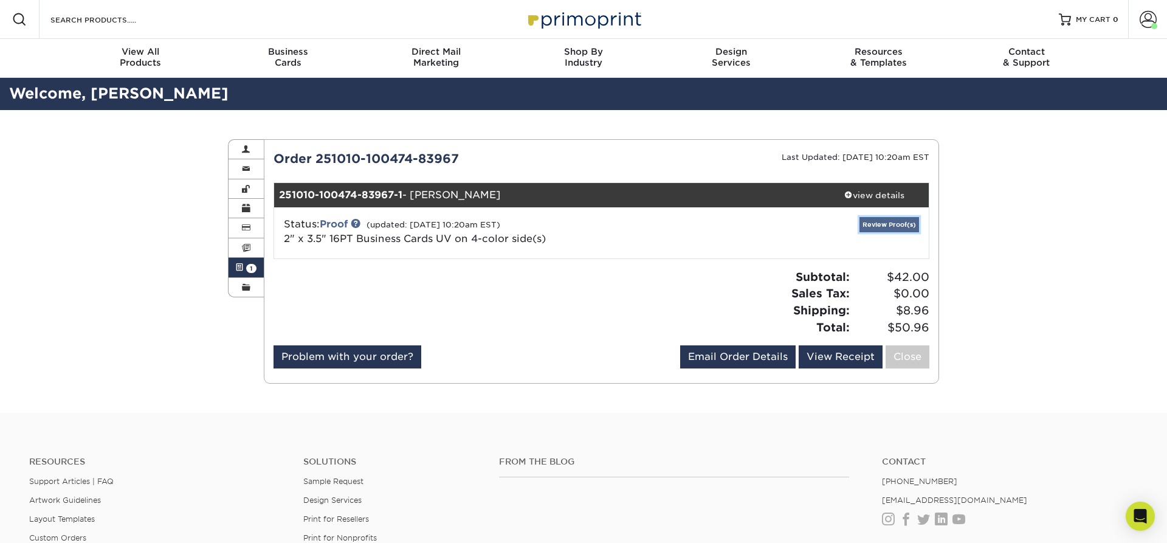
click at [896, 223] on link "Review Proof(s)" at bounding box center [889, 224] width 60 height 15
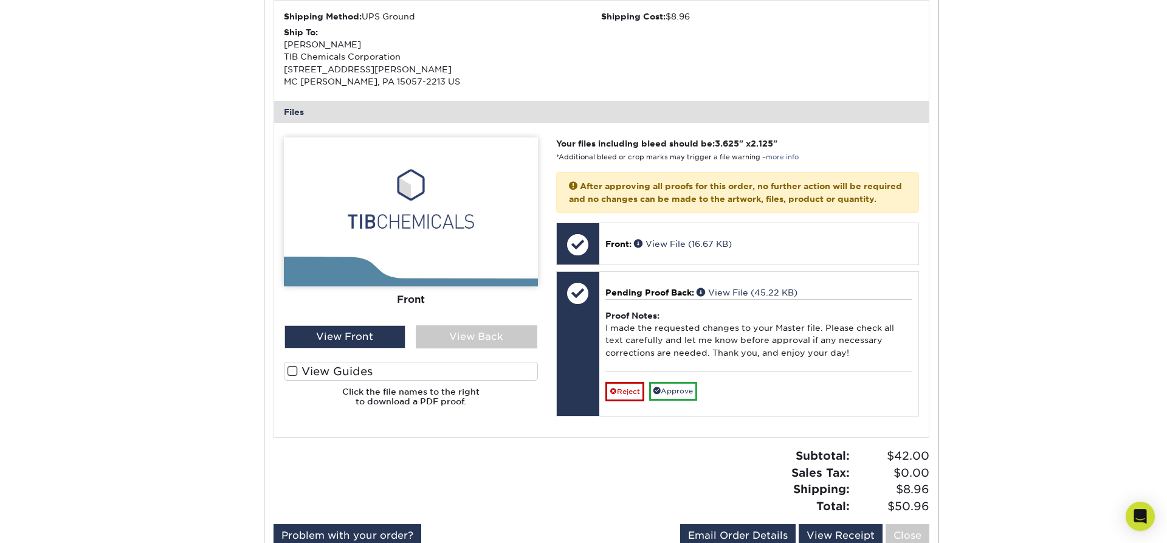
scroll to position [403, 0]
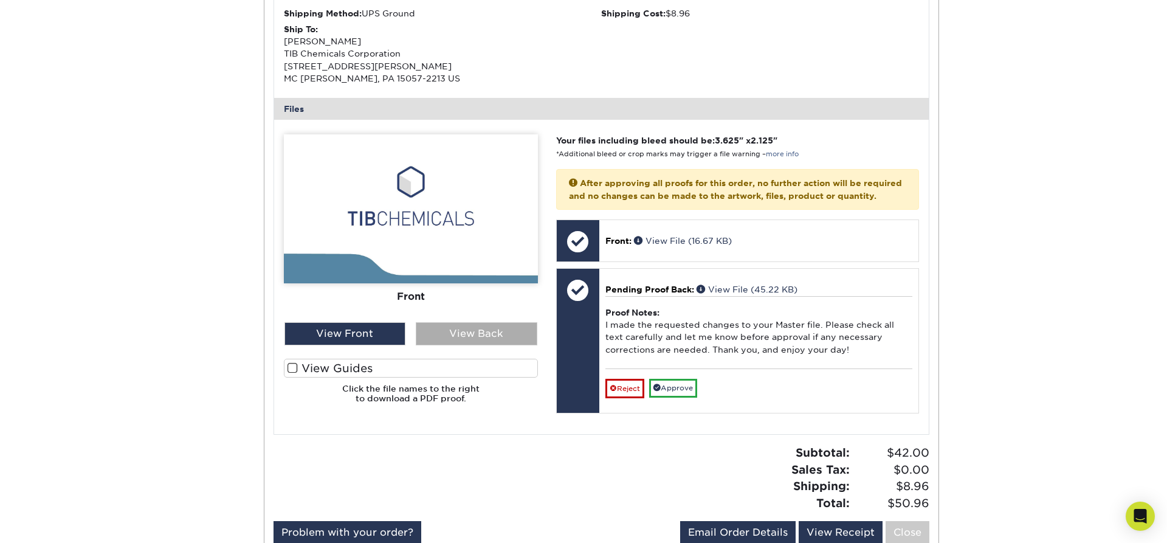
click at [501, 333] on div "View Back" at bounding box center [477, 333] width 122 height 23
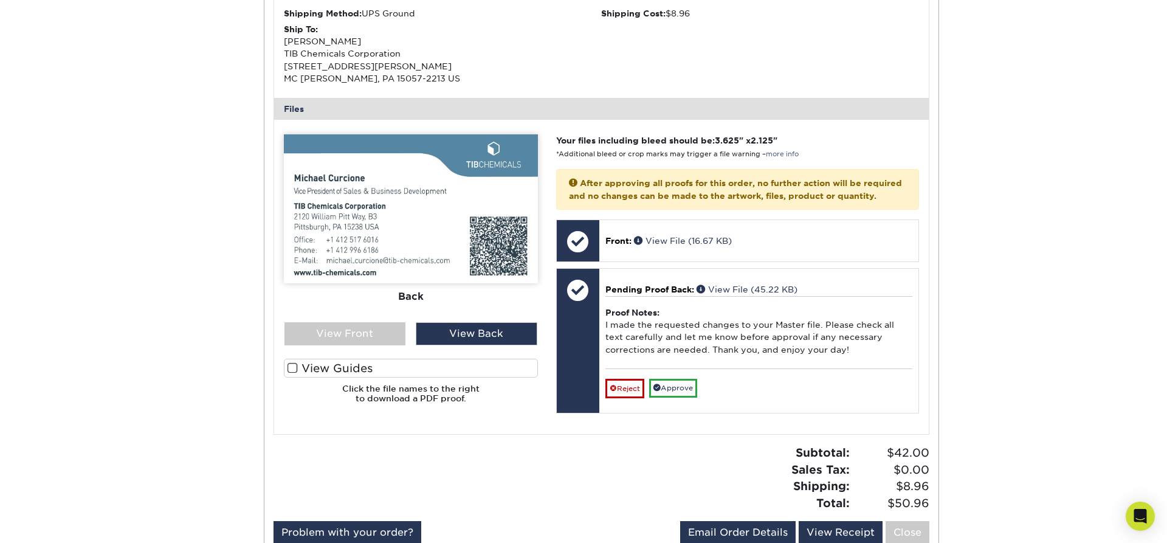
click at [478, 249] on img at bounding box center [411, 208] width 254 height 149
click at [295, 366] on span at bounding box center [292, 368] width 10 height 12
click at [0, 0] on input "View Guides" at bounding box center [0, 0] width 0 height 0
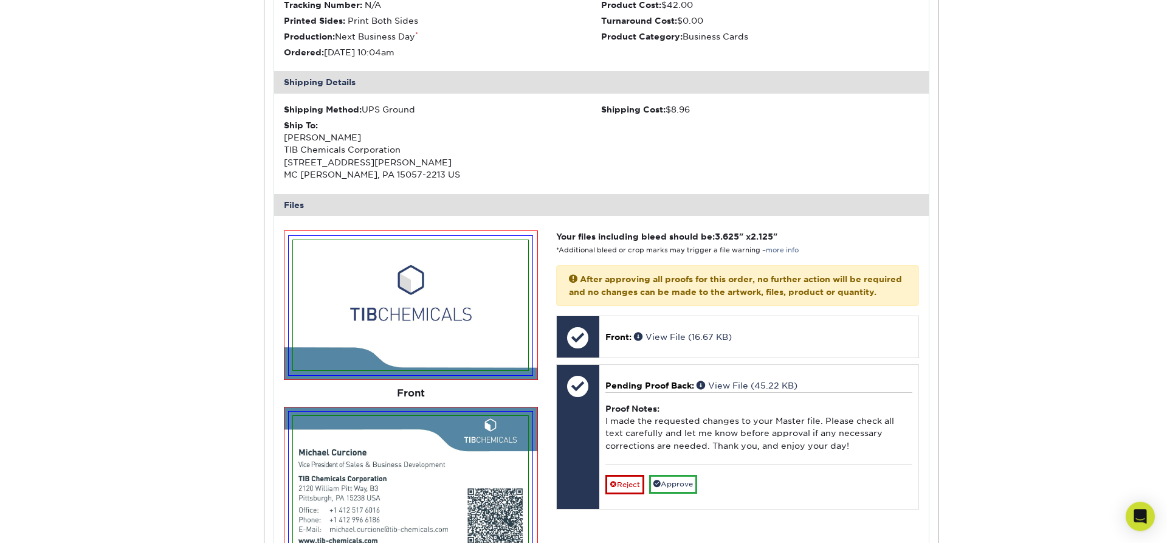
scroll to position [310, 0]
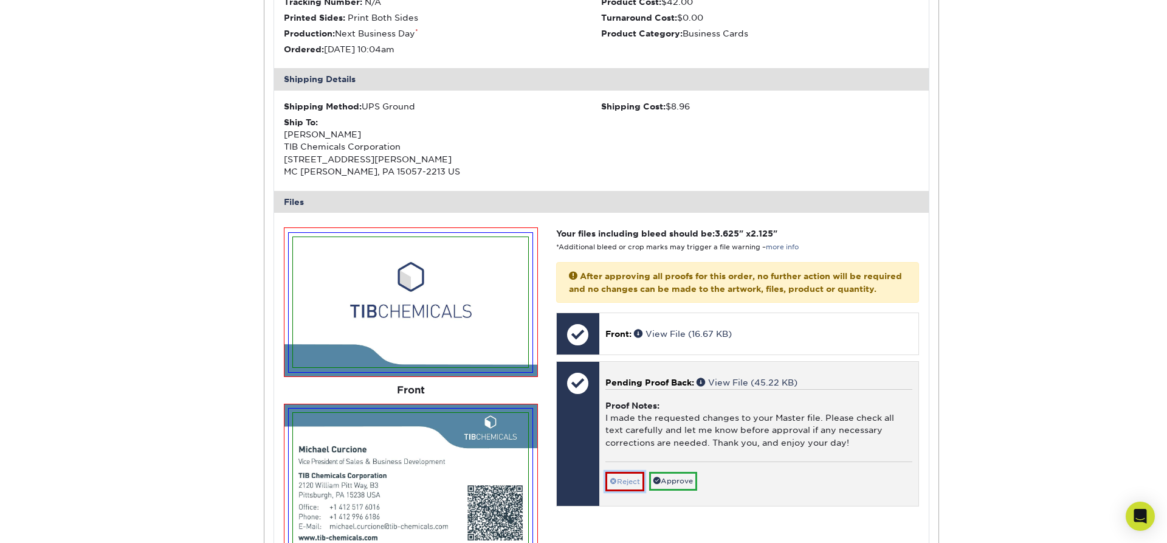
click at [629, 491] on link "Reject" at bounding box center [624, 481] width 39 height 19
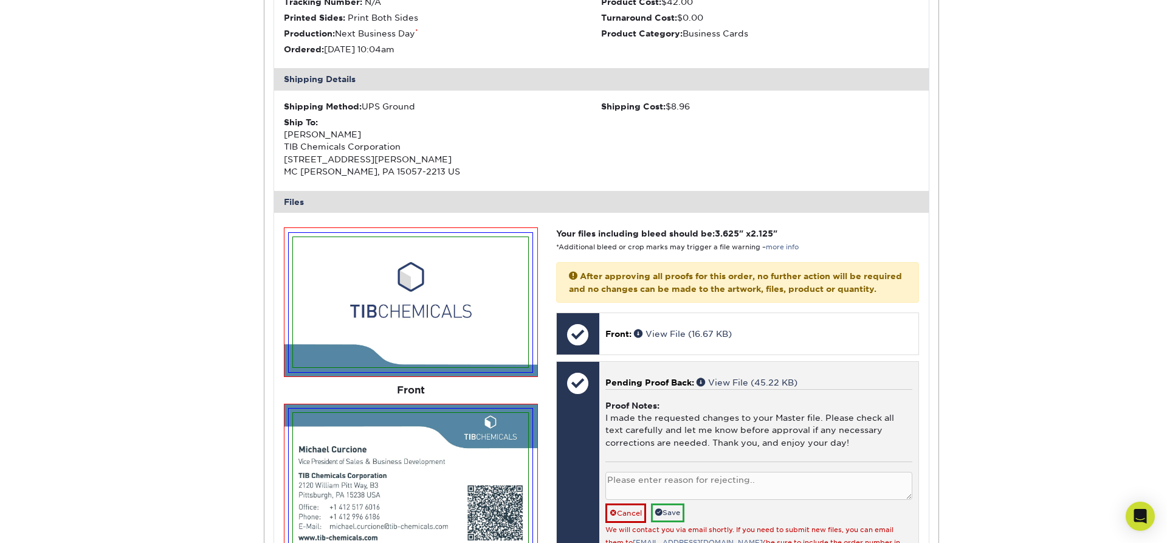
click at [758, 496] on textarea at bounding box center [758, 486] width 307 height 29
click at [716, 491] on textarea "Office number is 60" at bounding box center [758, 486] width 307 height 29
type textarea "Office number is 6026 for the four ending digits. Thank you!"
click at [670, 522] on link "Save" at bounding box center [667, 512] width 33 height 19
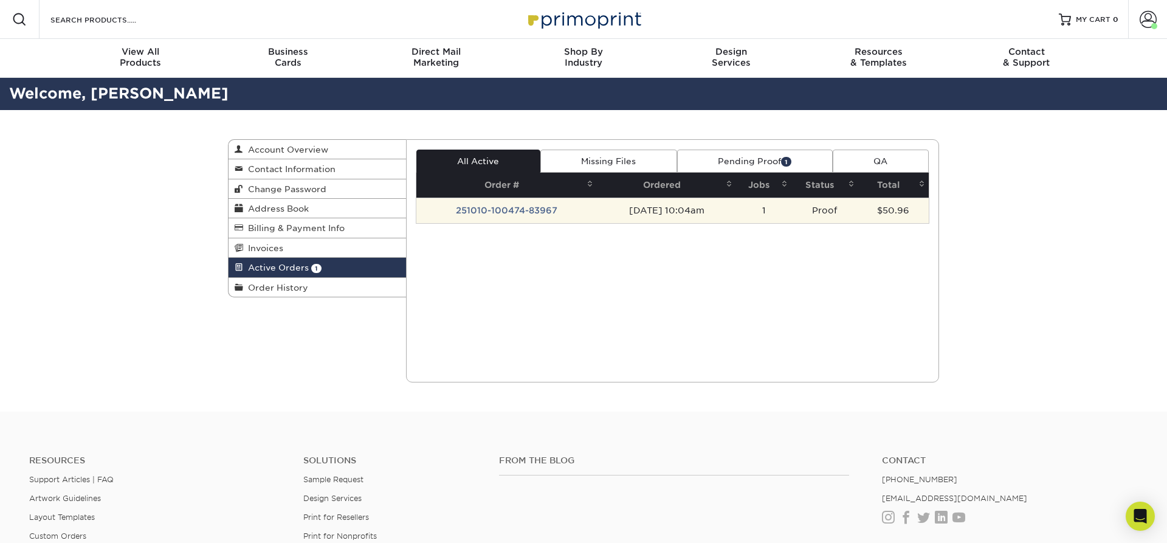
click at [493, 210] on td "251010-100474-83967" at bounding box center [506, 210] width 181 height 26
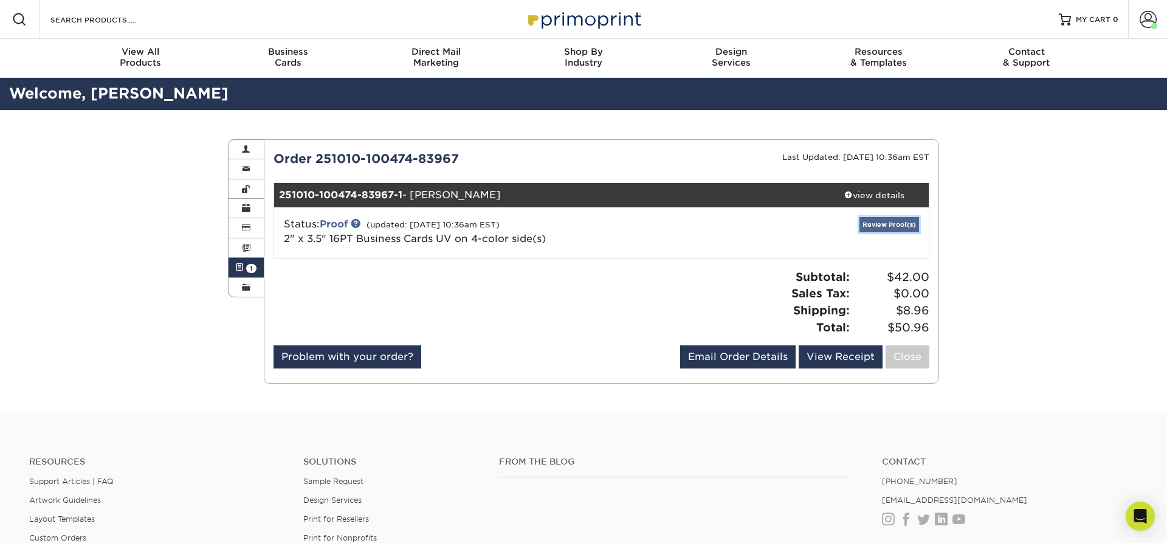
click at [884, 227] on link "Review Proof(s)" at bounding box center [889, 224] width 60 height 15
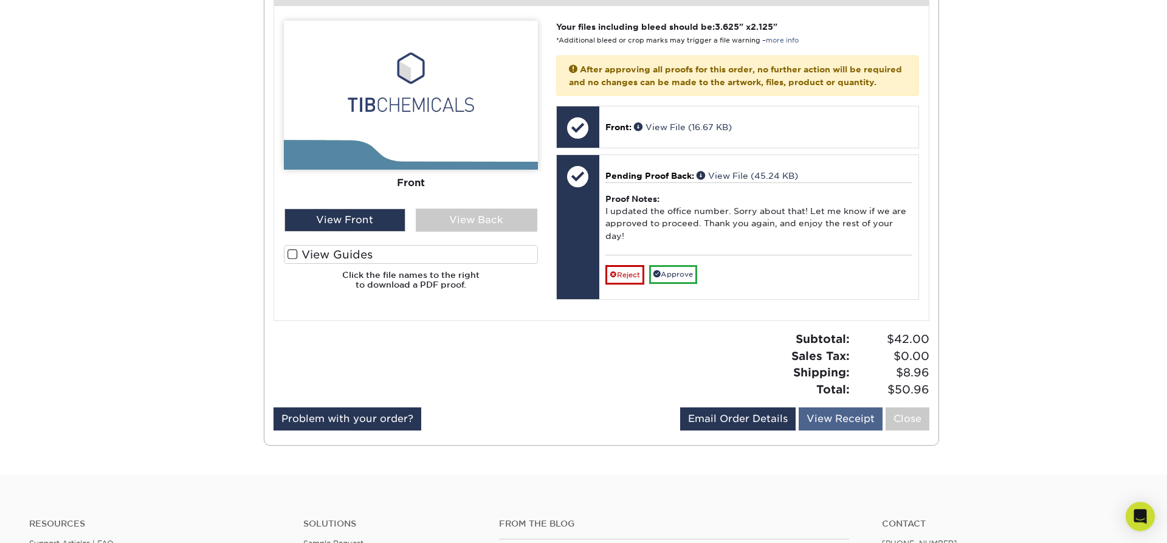
scroll to position [527, 0]
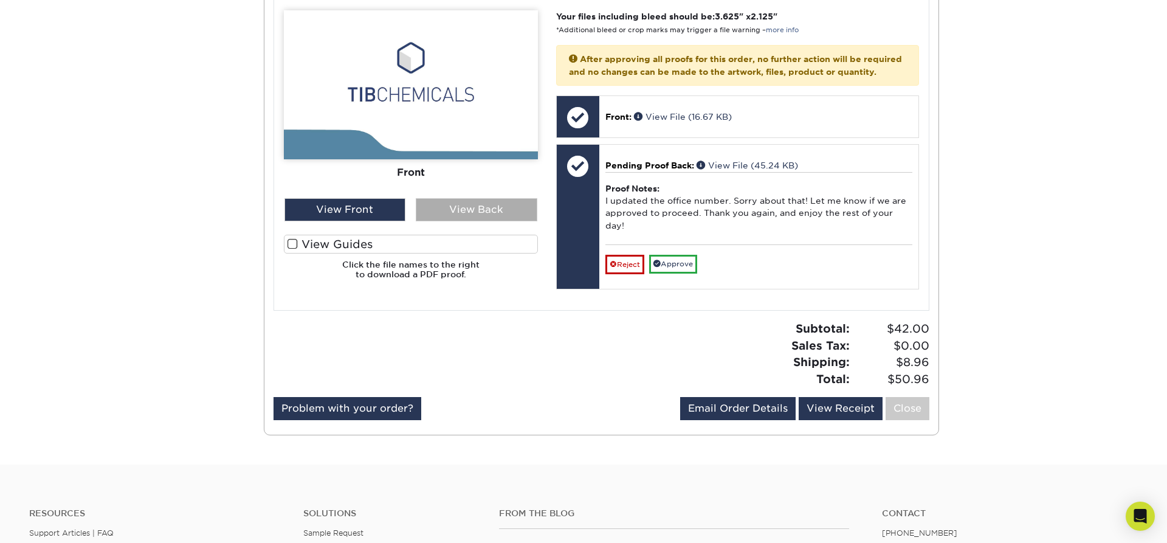
click at [473, 214] on div "View Back" at bounding box center [477, 209] width 122 height 23
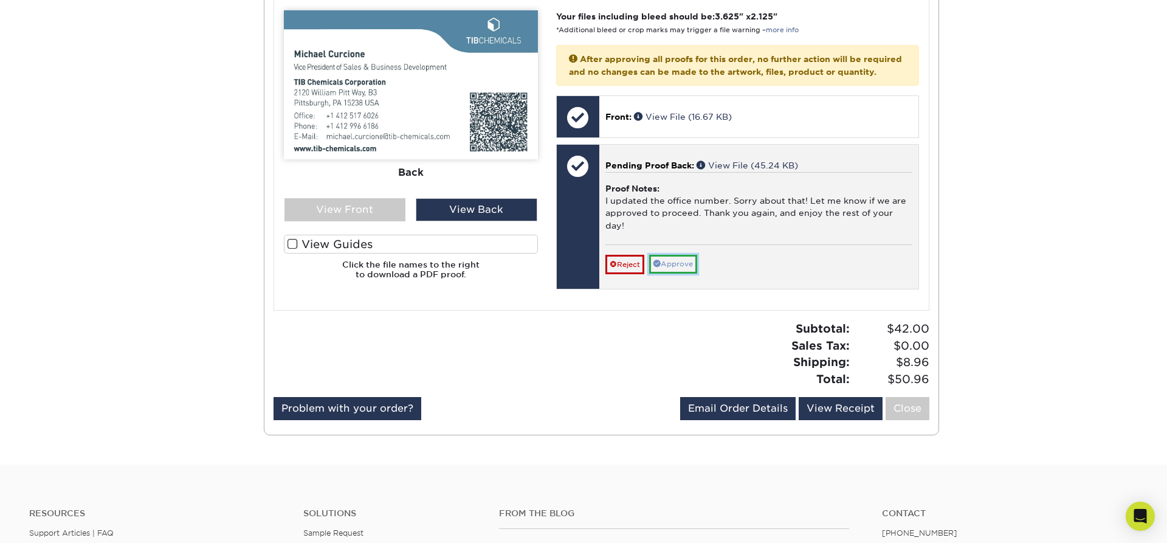
click at [684, 269] on link "Approve" at bounding box center [673, 264] width 48 height 19
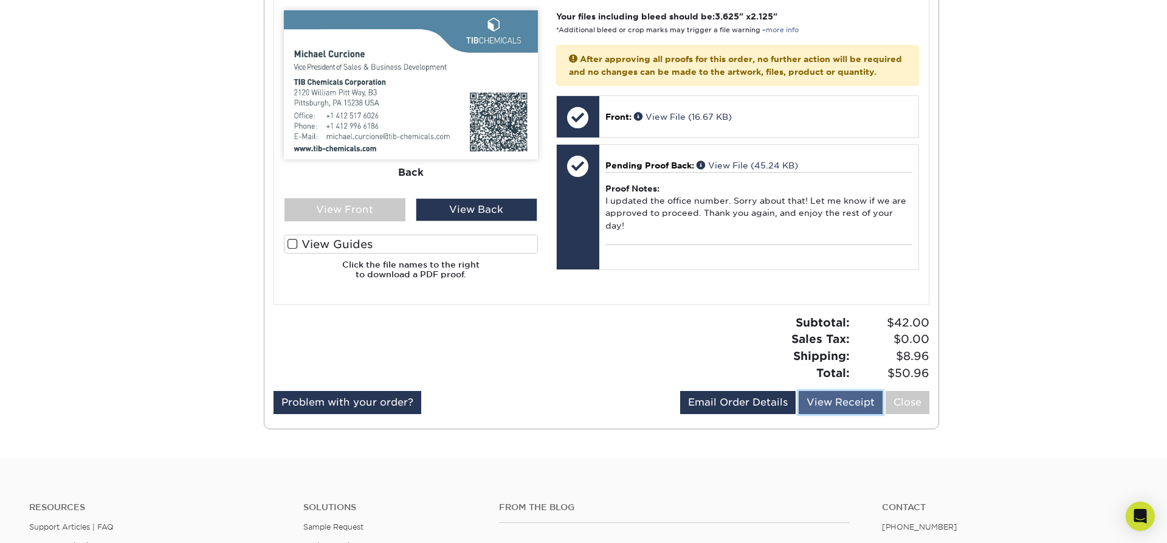
click at [854, 409] on link "View Receipt" at bounding box center [840, 402] width 84 height 23
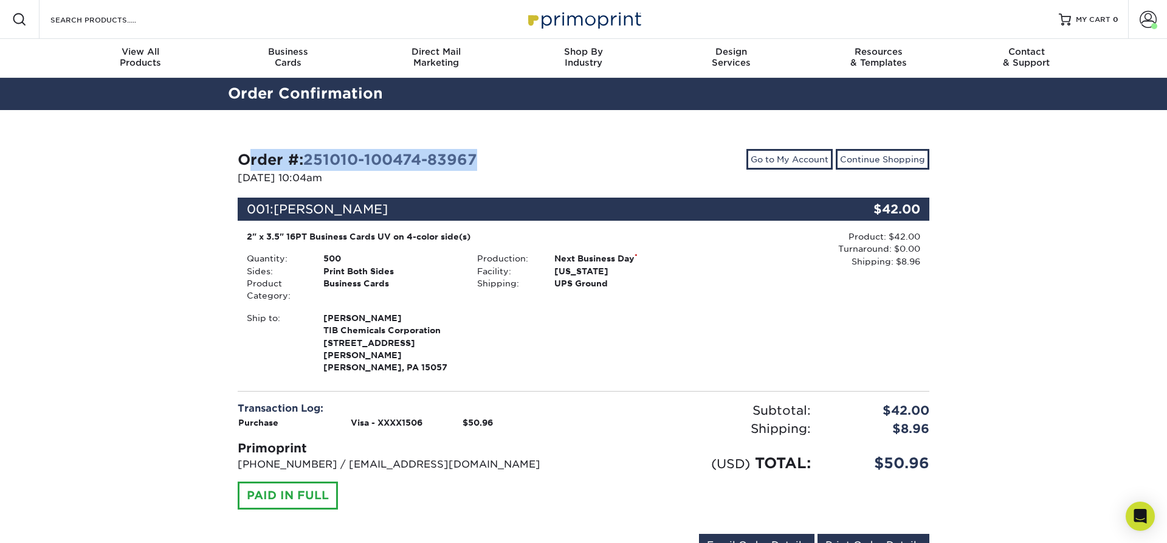
drag, startPoint x: 484, startPoint y: 159, endPoint x: 238, endPoint y: 154, distance: 246.2
click at [238, 154] on div "Order #: 251010-100474-83967" at bounding box center [406, 160] width 337 height 22
copy strong "Order #: 251010-100474-83967"
click at [789, 540] on link "Email Order Details" at bounding box center [756, 545] width 115 height 23
click at [797, 537] on button "Send" at bounding box center [797, 545] width 33 height 22
